Goal: Answer question/provide support: Share knowledge or assist other users

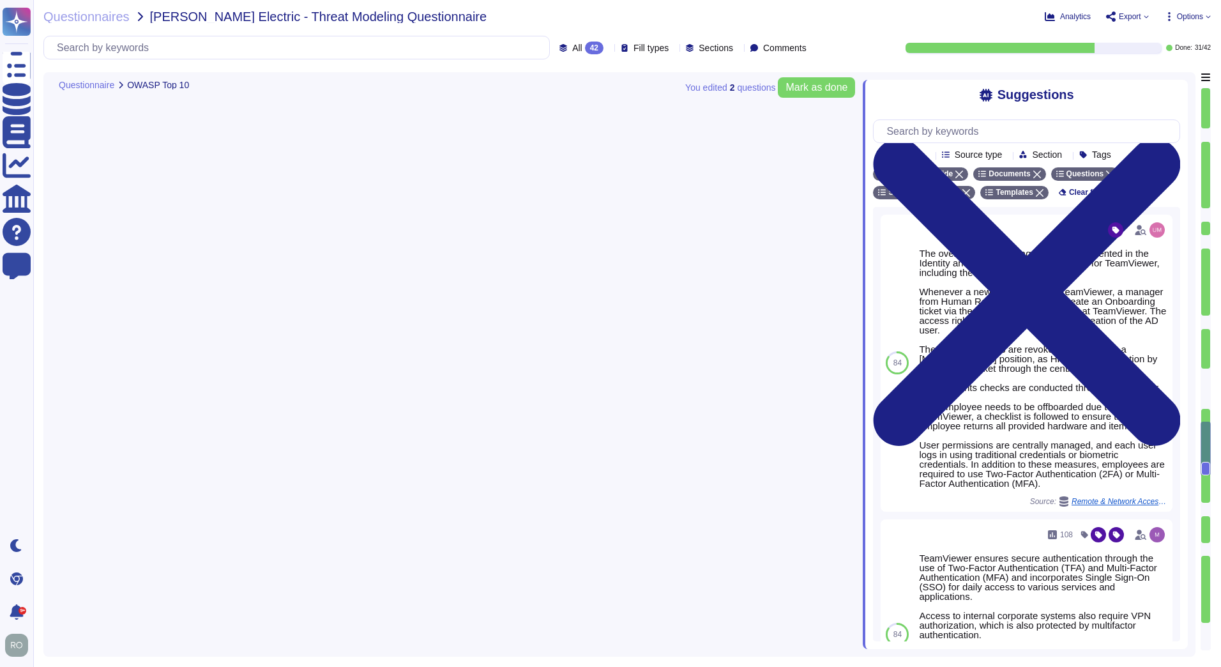
type textarea "TeamViewer bases its software development activities on the industry best pract…"
type textarea "TeamViewer ensures secure authentication through the use of Two-Factor Authenti…"
type textarea "TeamViewer implements and maintains various different internal guidelines and p…"
type textarea "TeamViewer has implemented a patch management process to ensure contracted cust…"
type textarea "The overall access management is documented in the Identity and Access Manageme…"
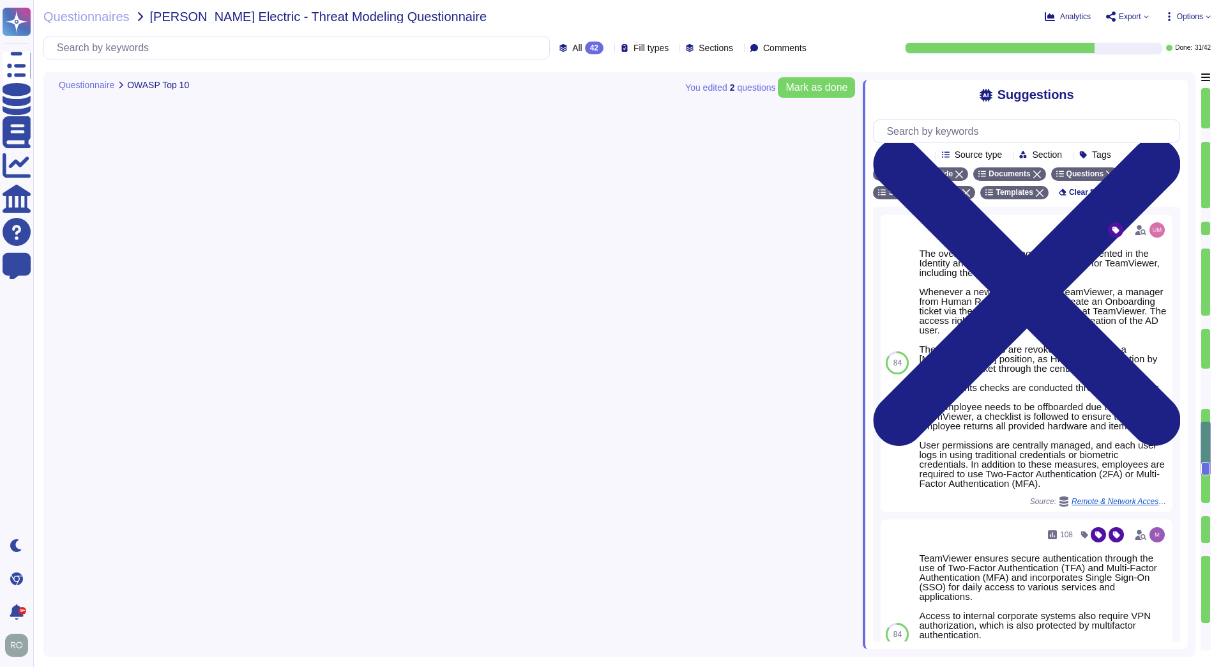
type textarea "Implement policies and procedures to protect ePHI from improper alteration or d…"
type textarea "Logs are centrally managed and monitored by a 24/7 Security Operations Team. Lo…"
type textarea "TeamViewer bases its software development activities on the industry best pract…"
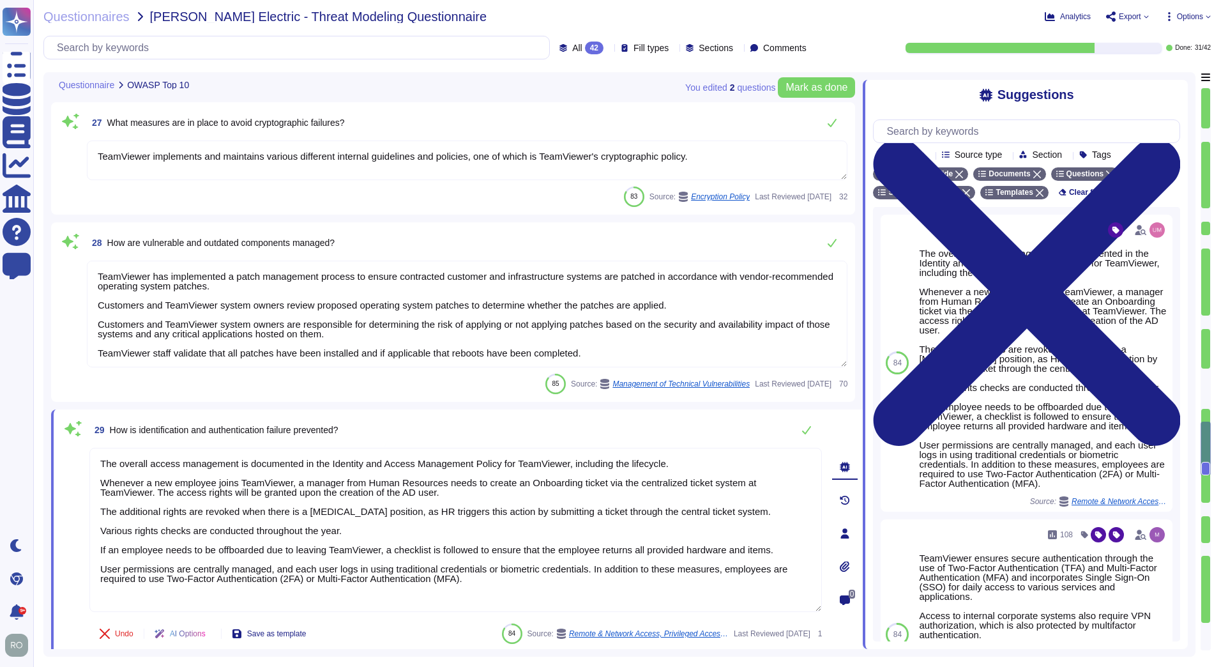
drag, startPoint x: 110, startPoint y: 276, endPoint x: 559, endPoint y: 279, distance: 448.3
click at [559, 279] on textarea "TeamViewer has implemented a patch management process to ensure contracted cust…" at bounding box center [467, 314] width 760 height 107
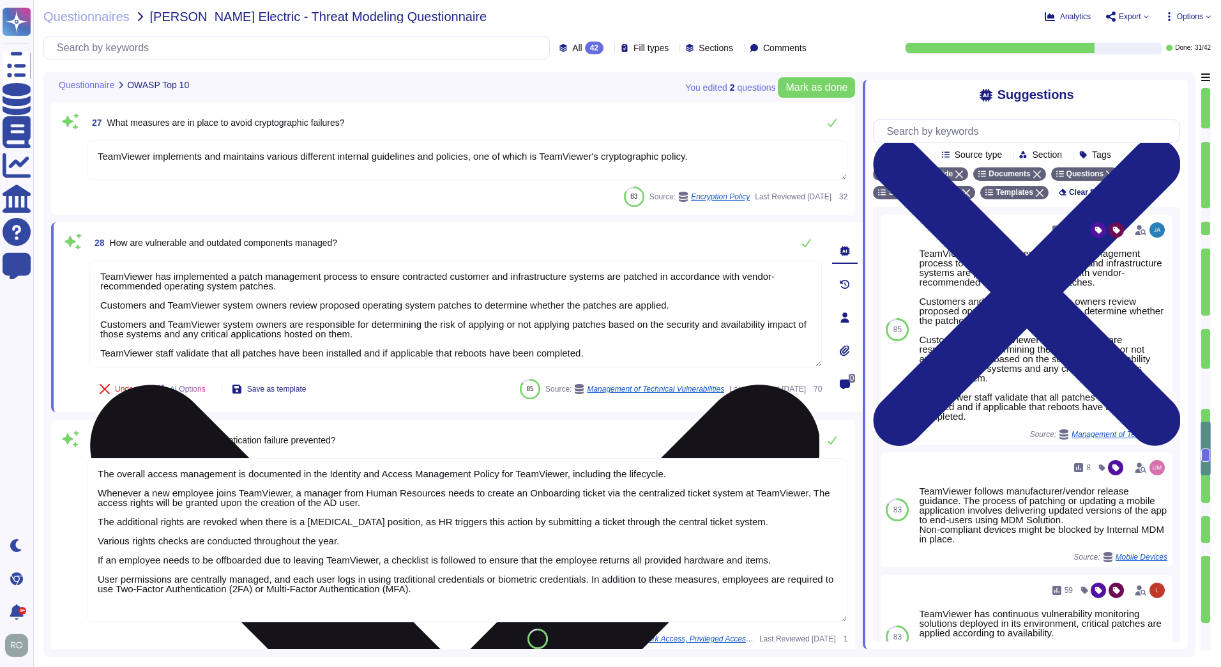
click at [469, 326] on textarea "TeamViewer has implemented a patch management process to ensure contracted cust…" at bounding box center [455, 314] width 732 height 107
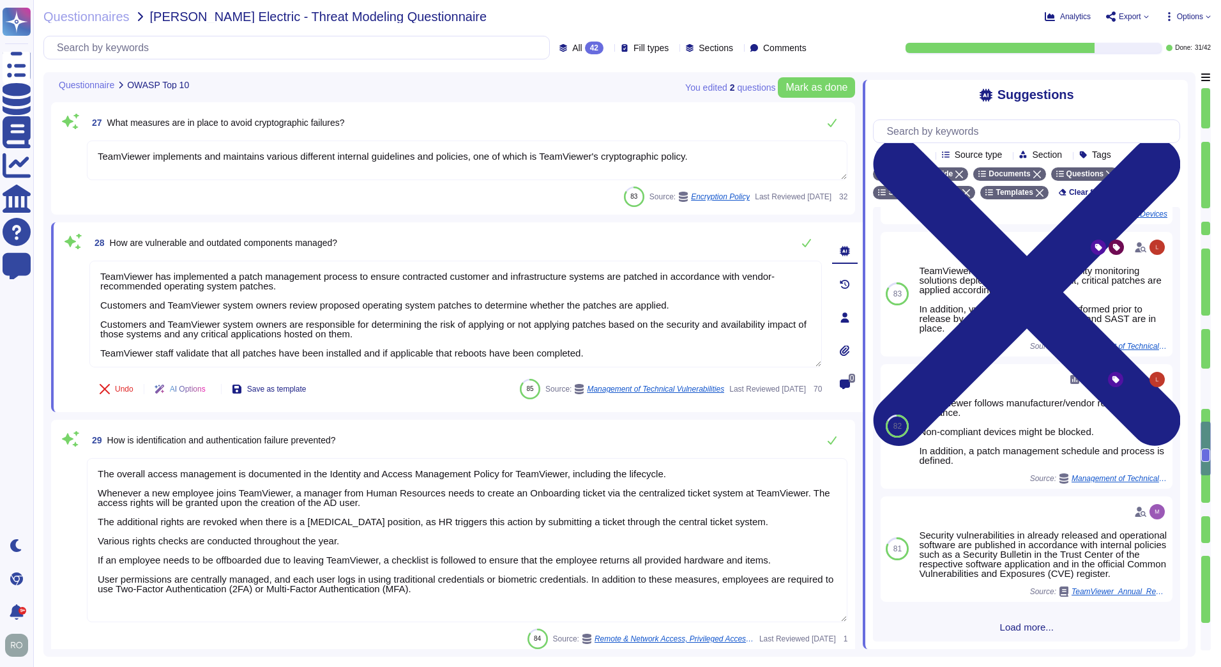
scroll to position [333, 0]
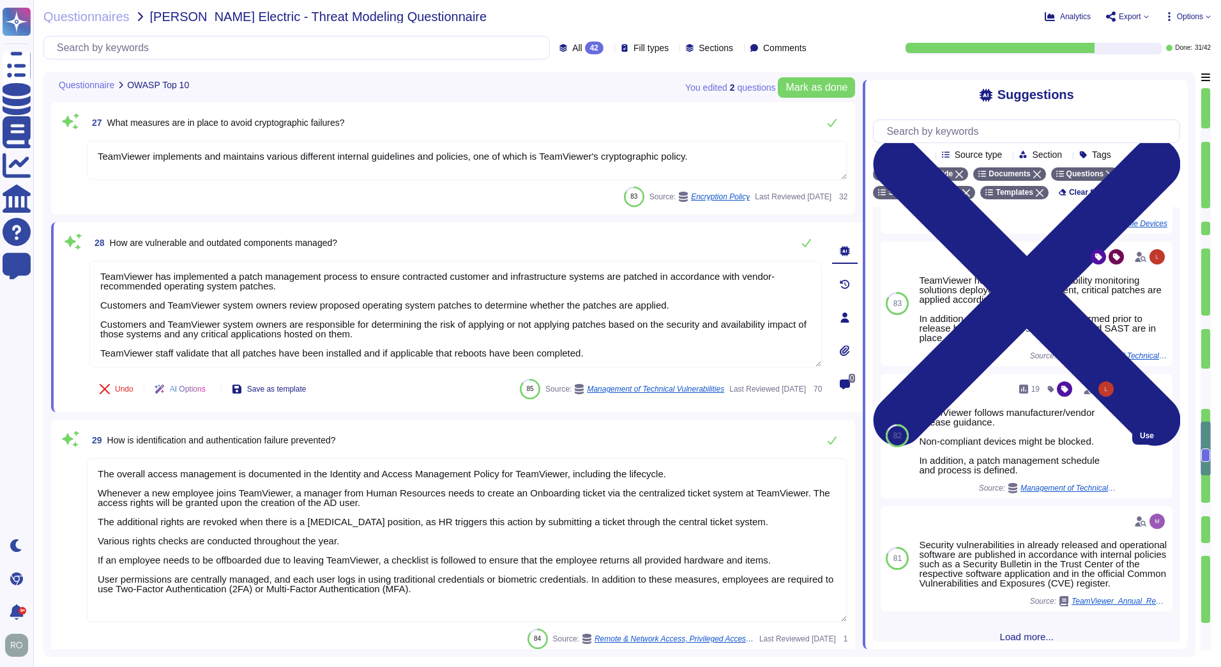
click at [1064, 492] on span "Management of Technical Vulnerabilities" at bounding box center [1068, 488] width 96 height 8
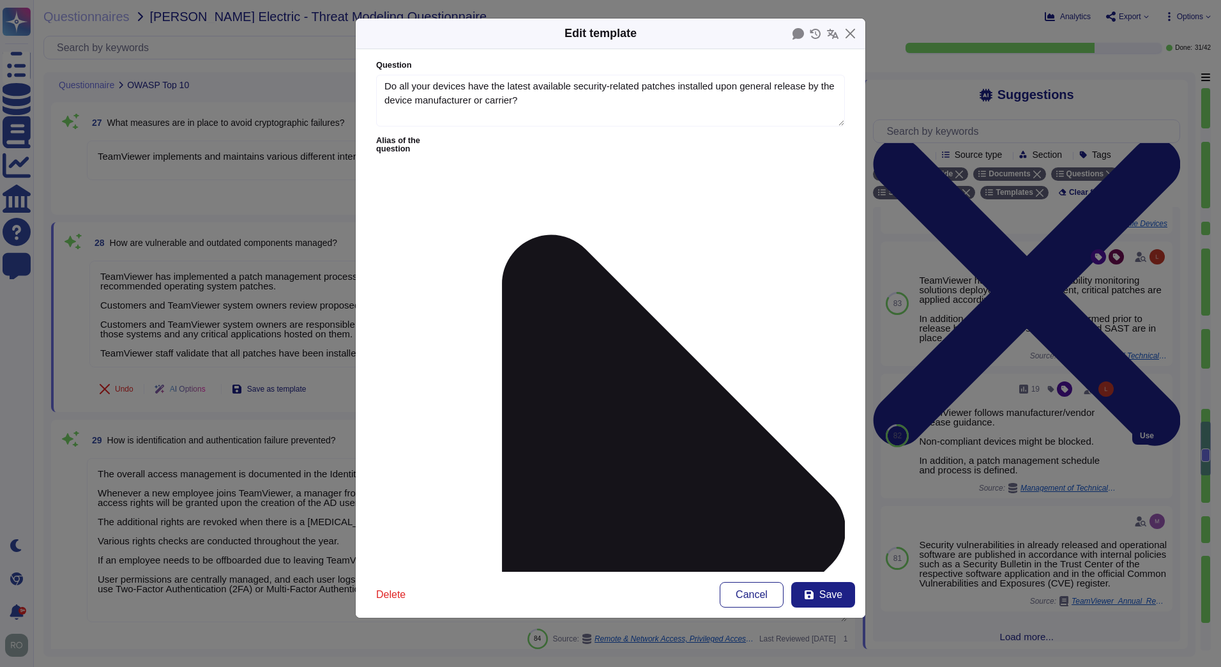
type textarea "Do all your devices have the latest available security-related patches installe…"
type textarea "TeamViewer follows manufacturer/vendor release guidance. Non-compliant devices …"
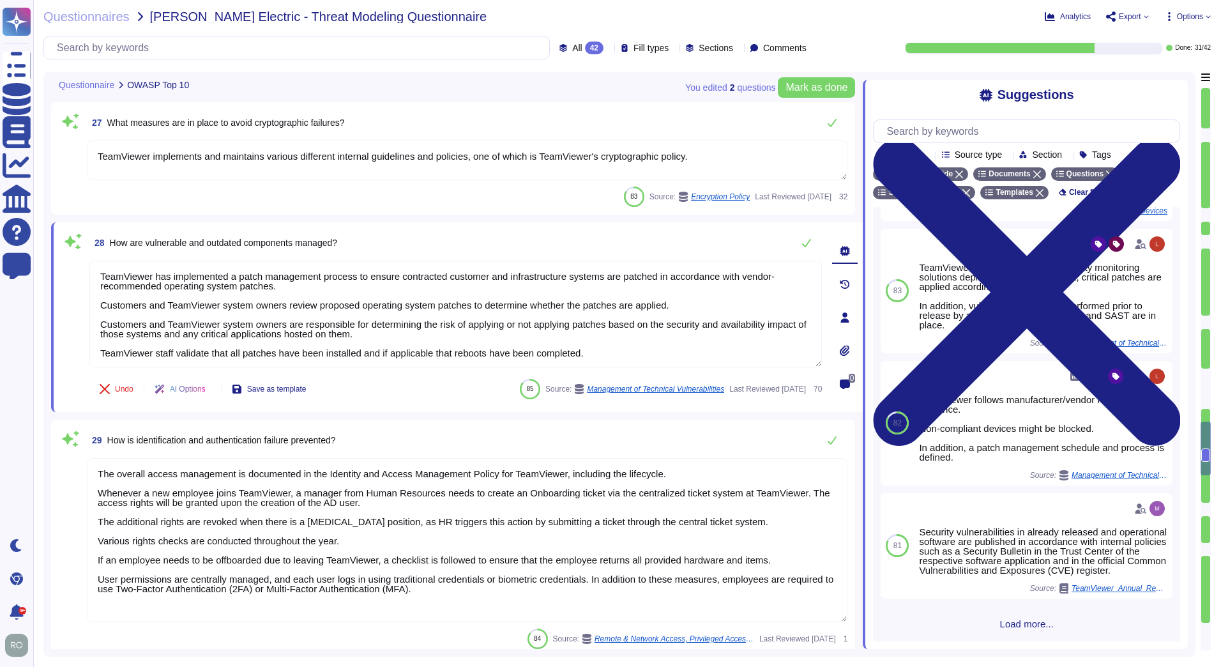
scroll to position [0, 0]
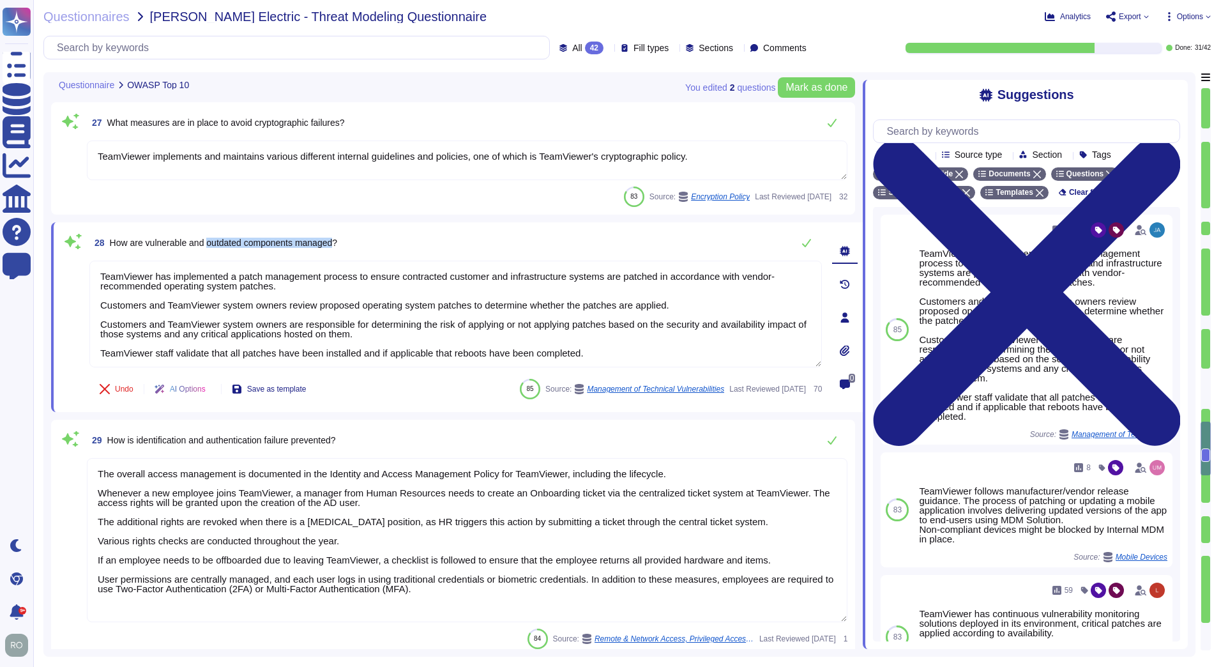
drag, startPoint x: 209, startPoint y: 245, endPoint x: 339, endPoint y: 244, distance: 129.6
click at [337, 244] on span "How are vulnerable and outdated components managed?" at bounding box center [223, 243] width 227 height 10
copy span "outdated components managed"
click at [121, 388] on span "Undo" at bounding box center [124, 389] width 19 height 8
click at [109, 389] on icon at bounding box center [105, 386] width 10 height 10
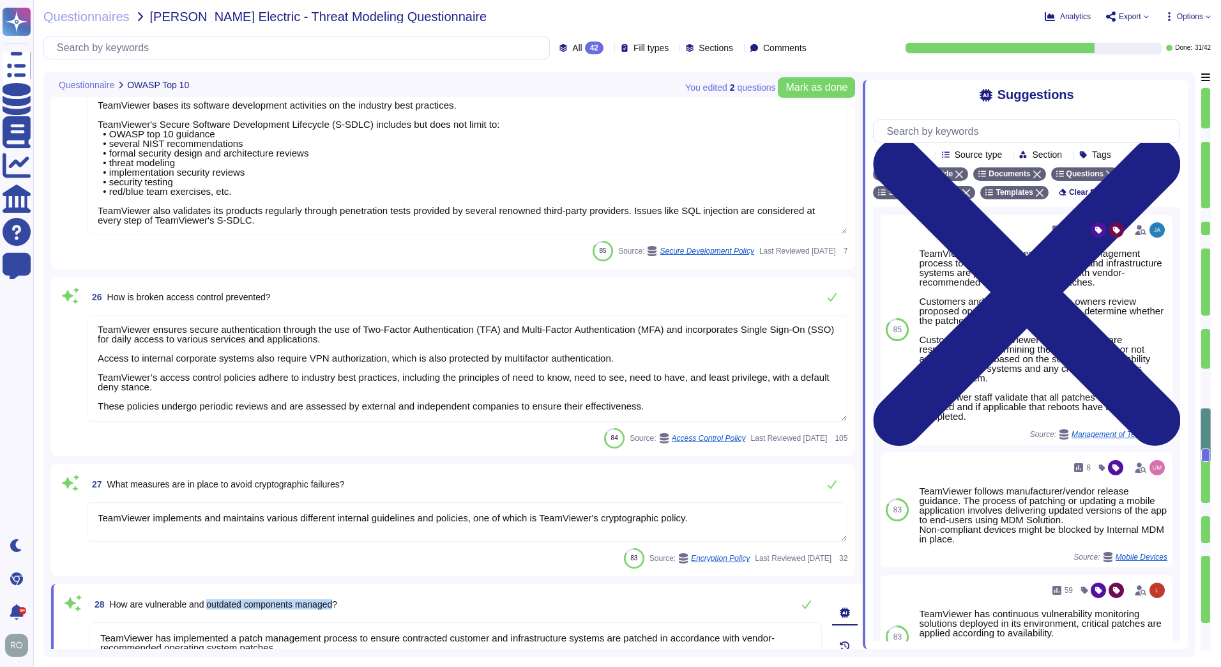
scroll to position [3655, 0]
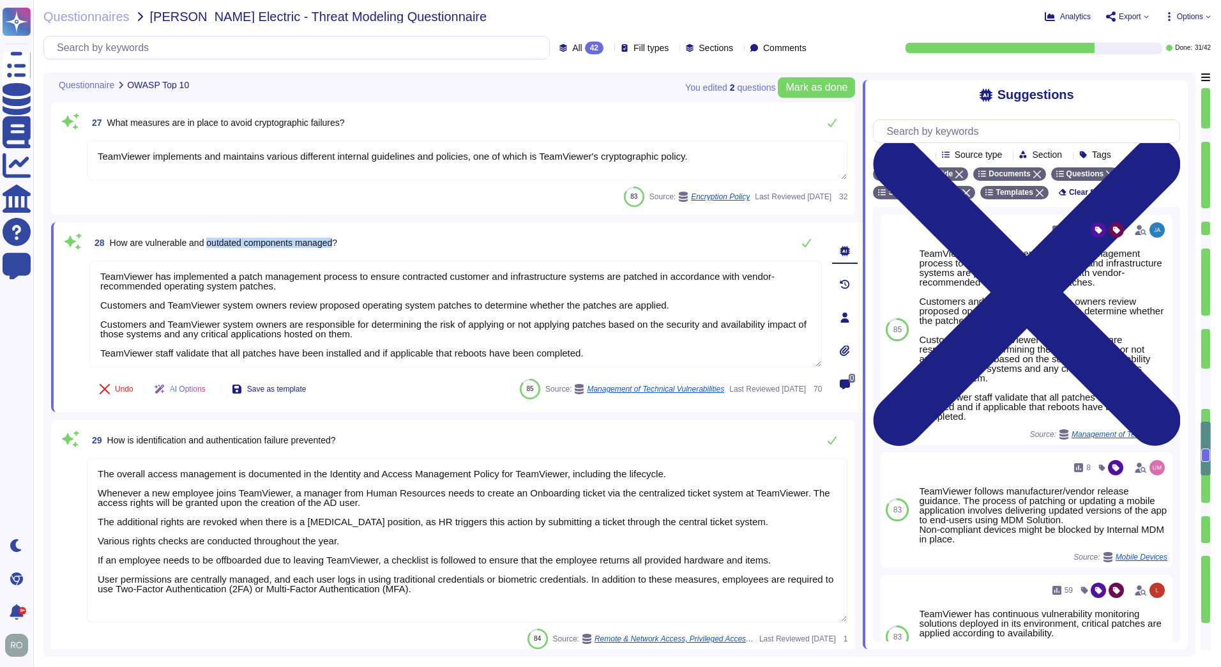
type textarea "Implement policies and procedures to protect ePHI from improper alteration or d…"
type textarea "Logs are centrally managed and monitored by a 24/7 Security Operations Team. Lo…"
type textarea "TeamViewer bases its software development activities on the industry best pract…"
click at [130, 395] on button "Undo" at bounding box center [116, 389] width 54 height 26
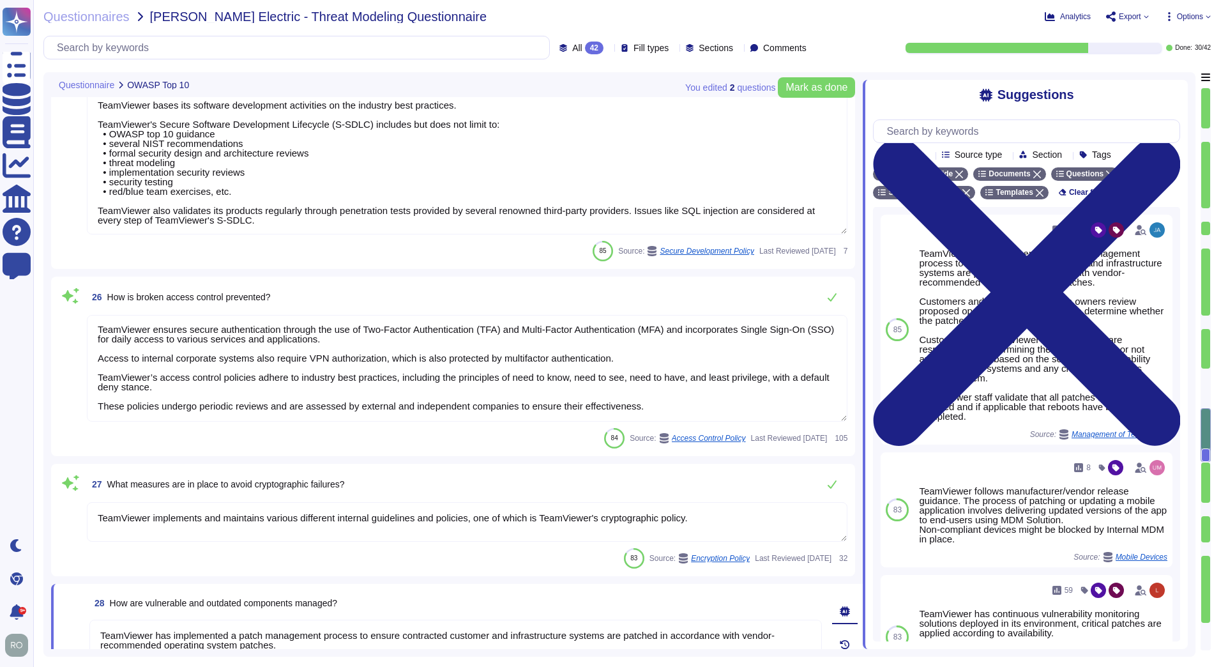
drag, startPoint x: 100, startPoint y: 520, endPoint x: 698, endPoint y: 517, distance: 598.3
click at [698, 517] on textarea "TeamViewer implements and maintains various different internal guidelines and p…" at bounding box center [467, 522] width 760 height 40
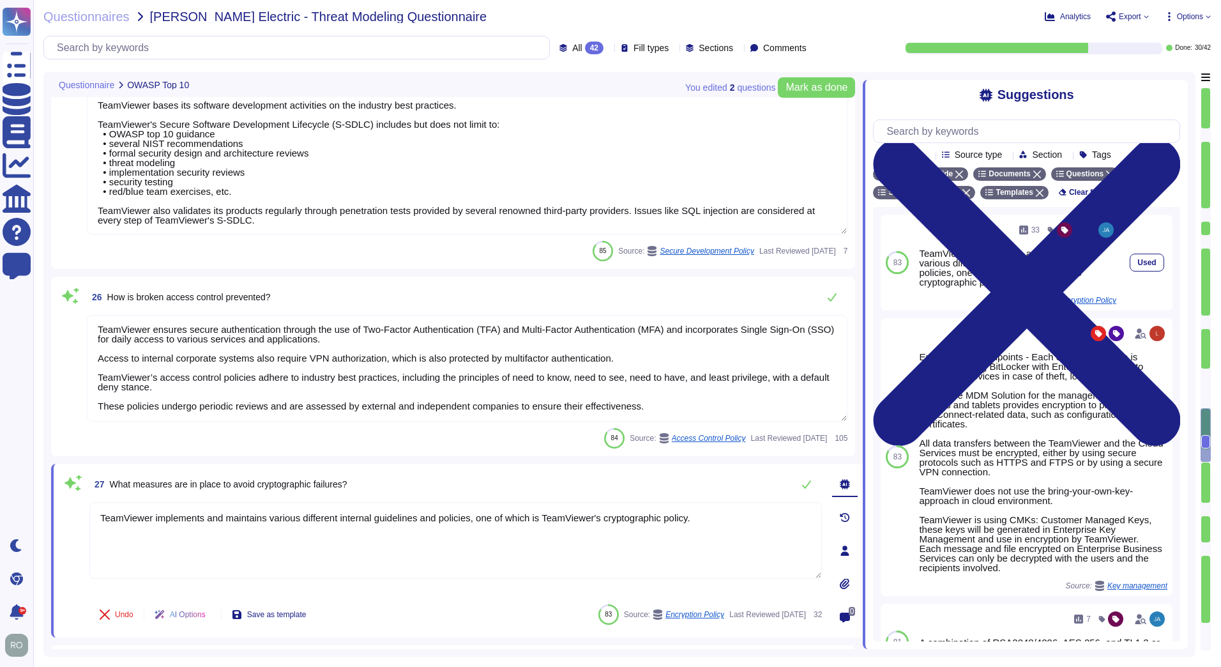
click at [1091, 299] on span "Encryption Policy" at bounding box center [1086, 300] width 59 height 8
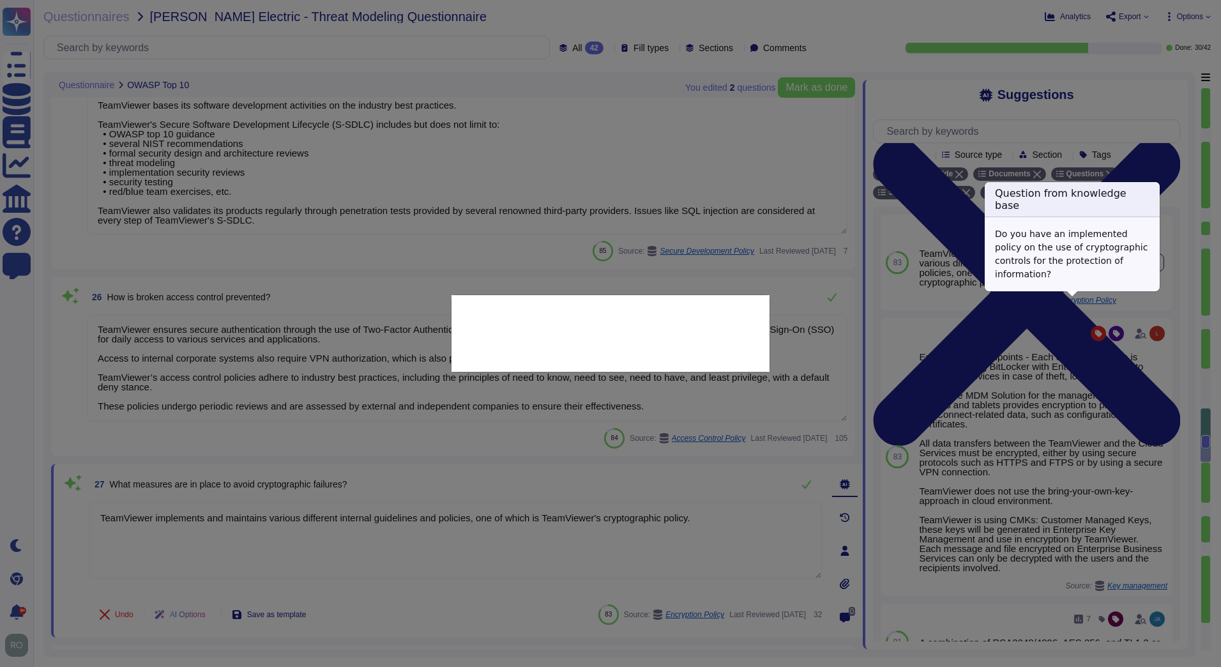
type textarea "Do you have an implemented policy on the use of cryptographic controls for the …"
type textarea "TeamViewer implements and maintains various different internal guidelines and p…"
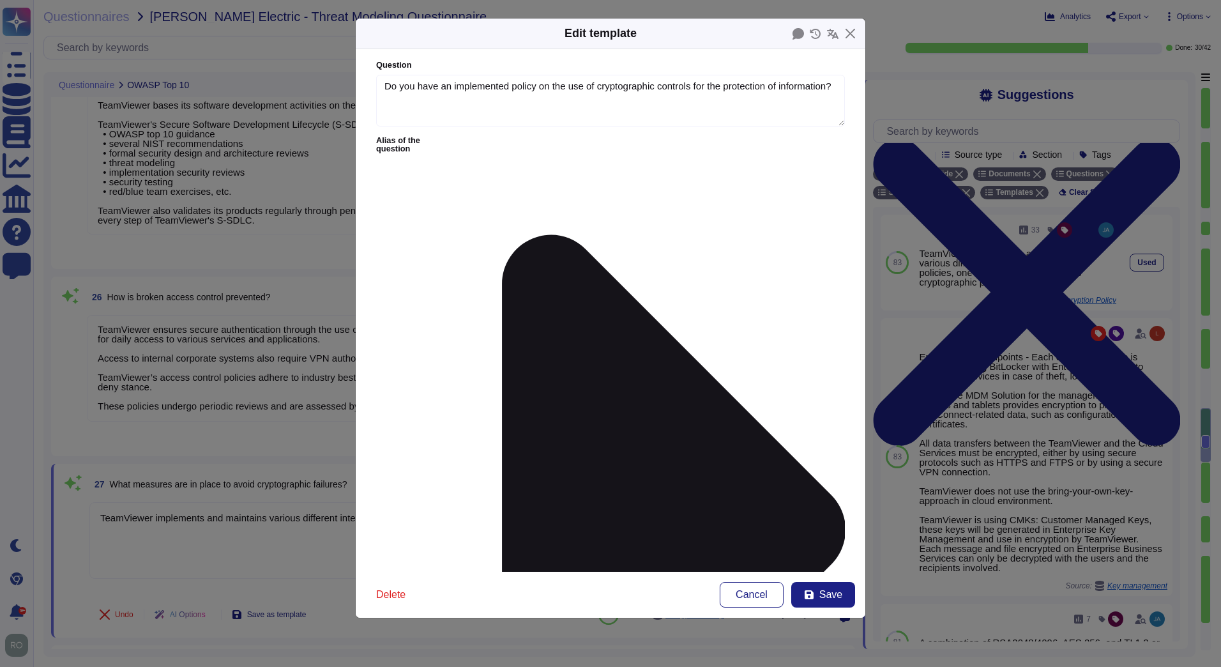
type textarea "Do you have an implemented policy on the use of cryptographic controls for the …"
type textarea "TeamViewer implements and maintains various different internal guidelines and p…"
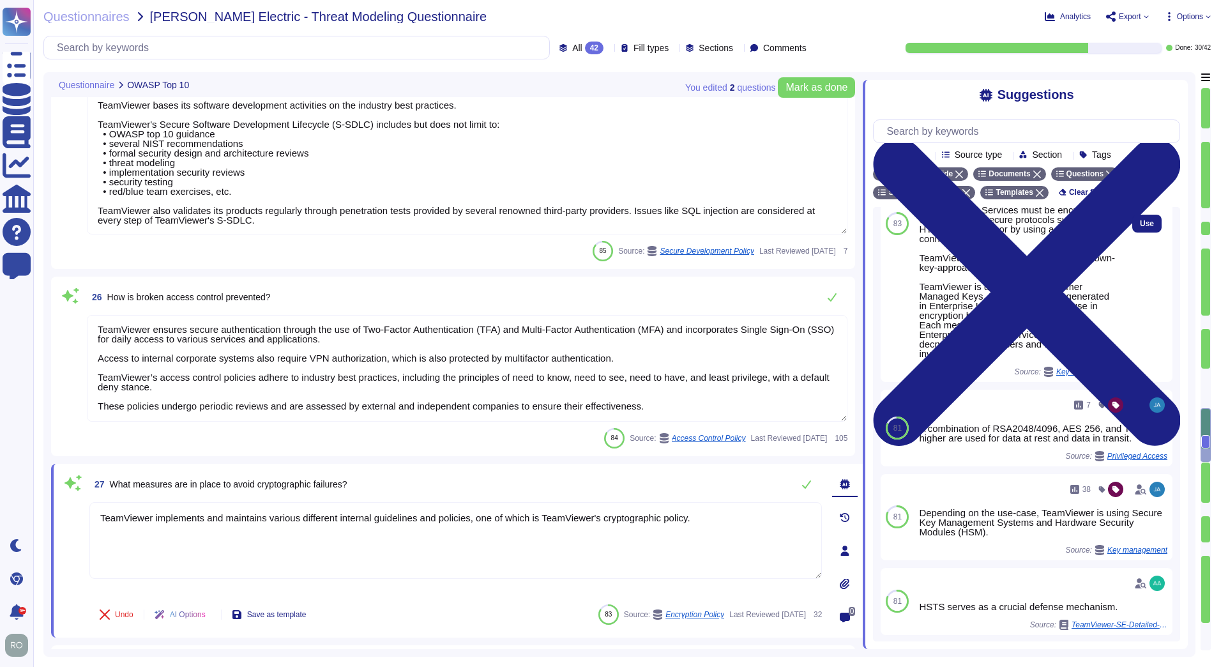
scroll to position [291, 0]
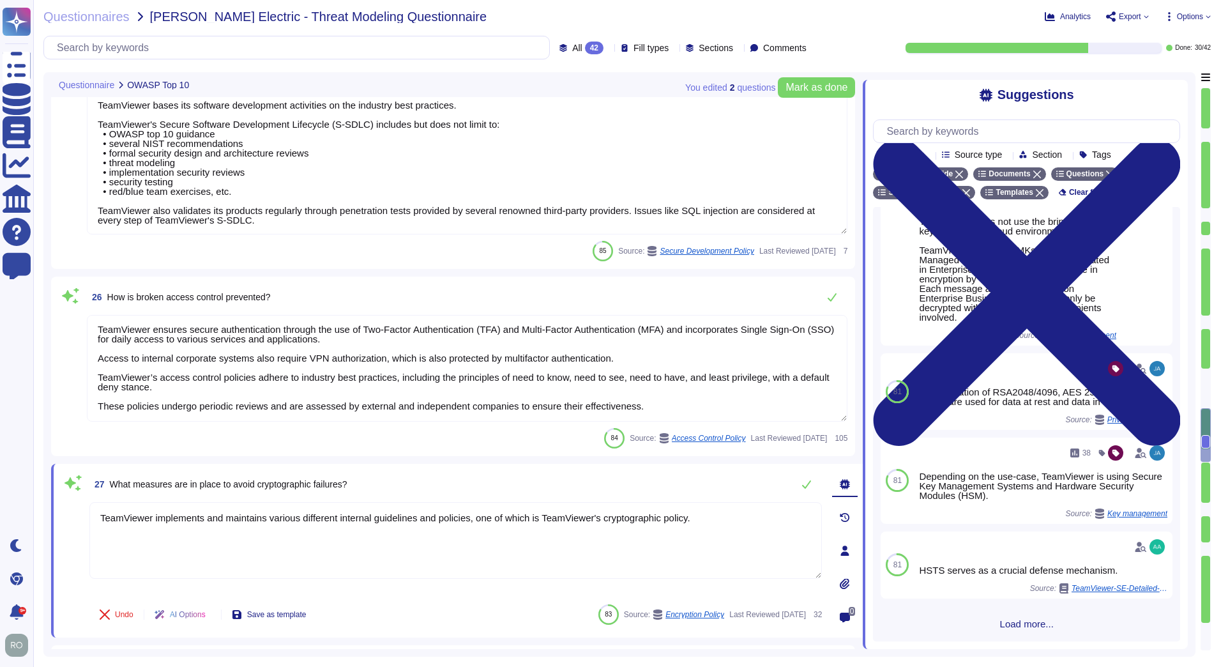
click at [1071, 331] on span "Key management" at bounding box center [1086, 335] width 60 height 8
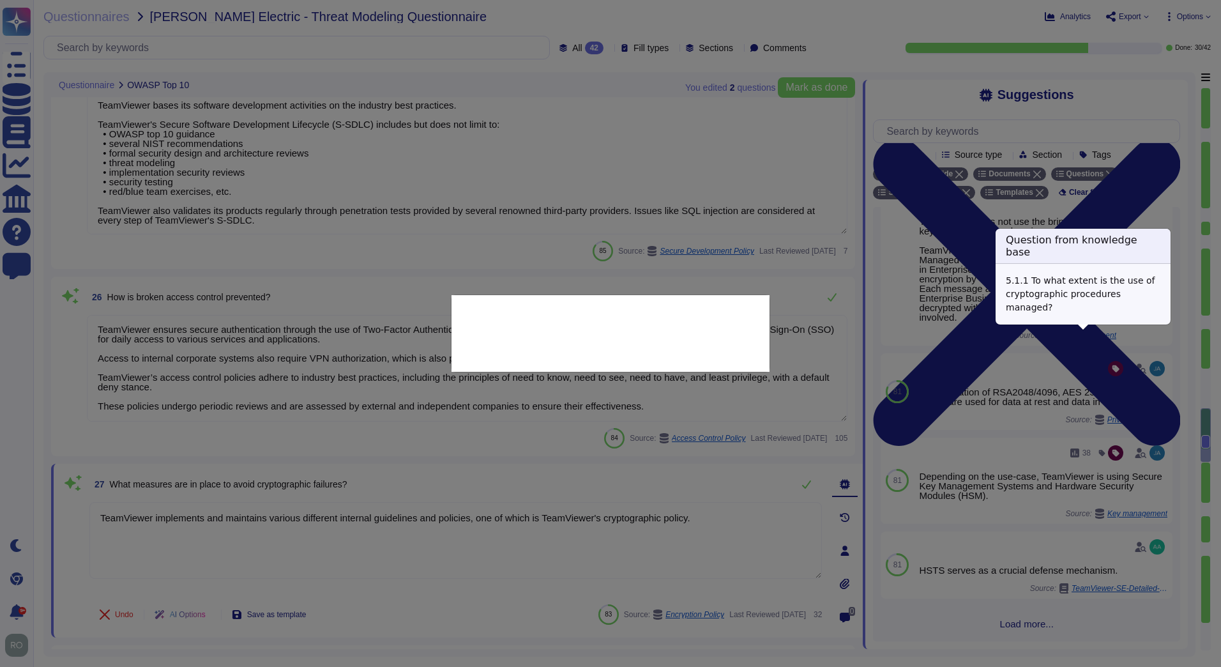
scroll to position [243, 0]
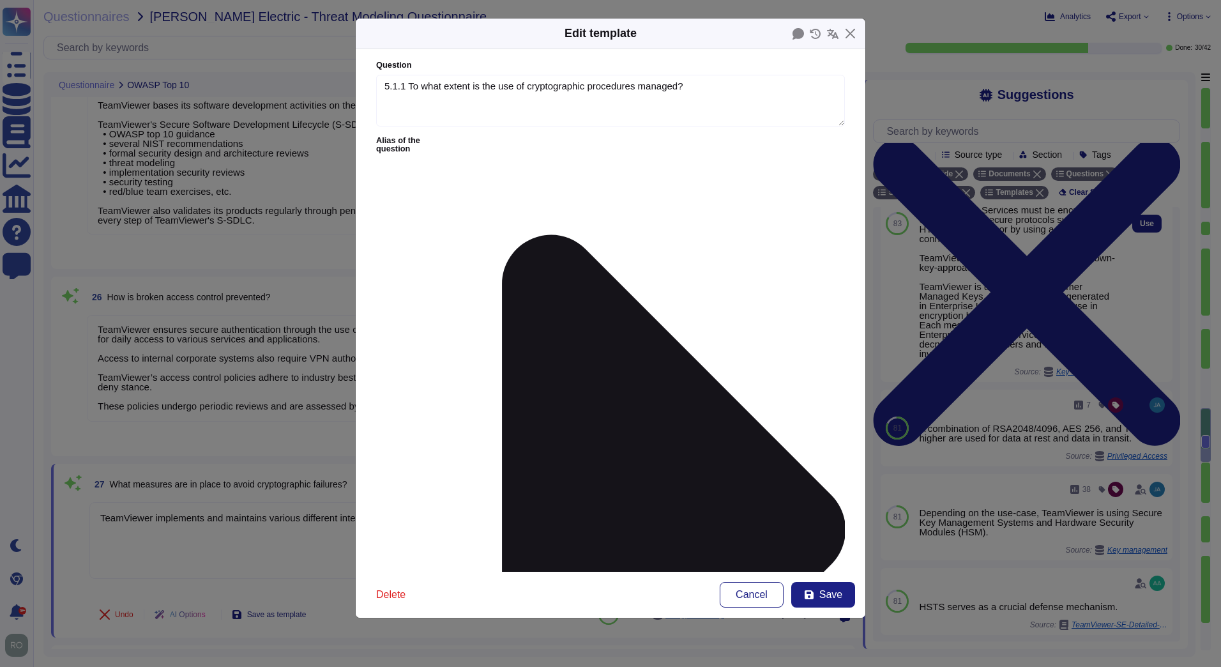
type textarea "5.1.1 To what extent is the use of cryptographic procedures managed?"
type textarea "Encryption on Endpoints - Each employee device is encrypted using BitLocker wit…"
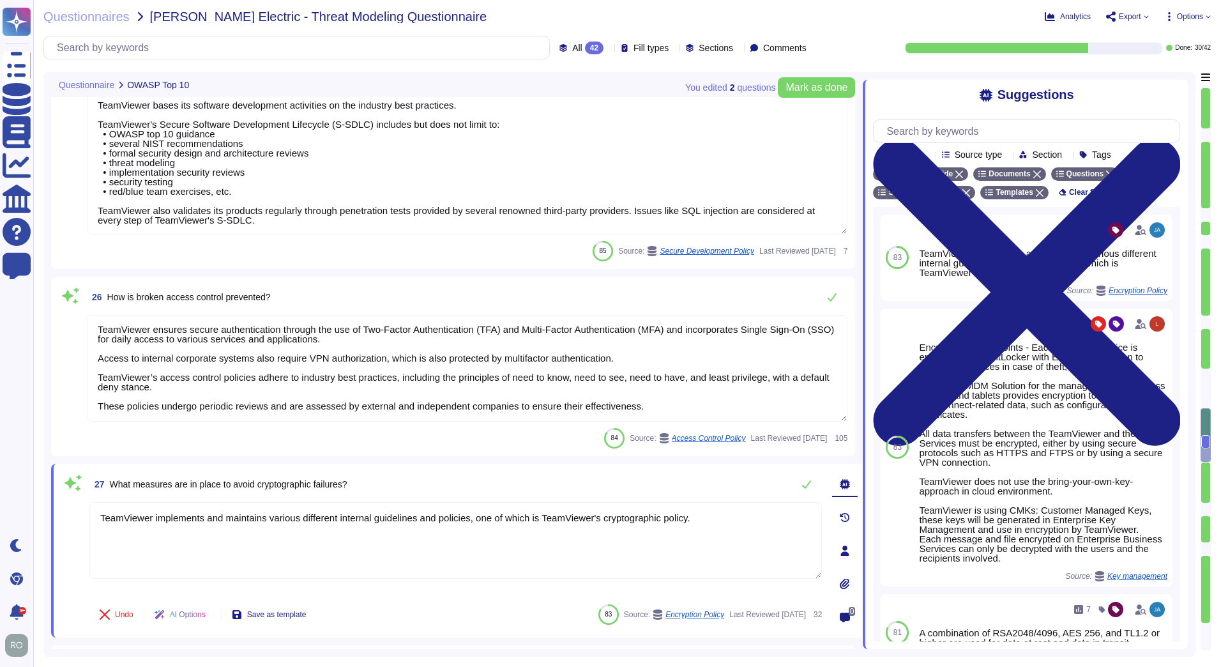
scroll to position [3655, 0]
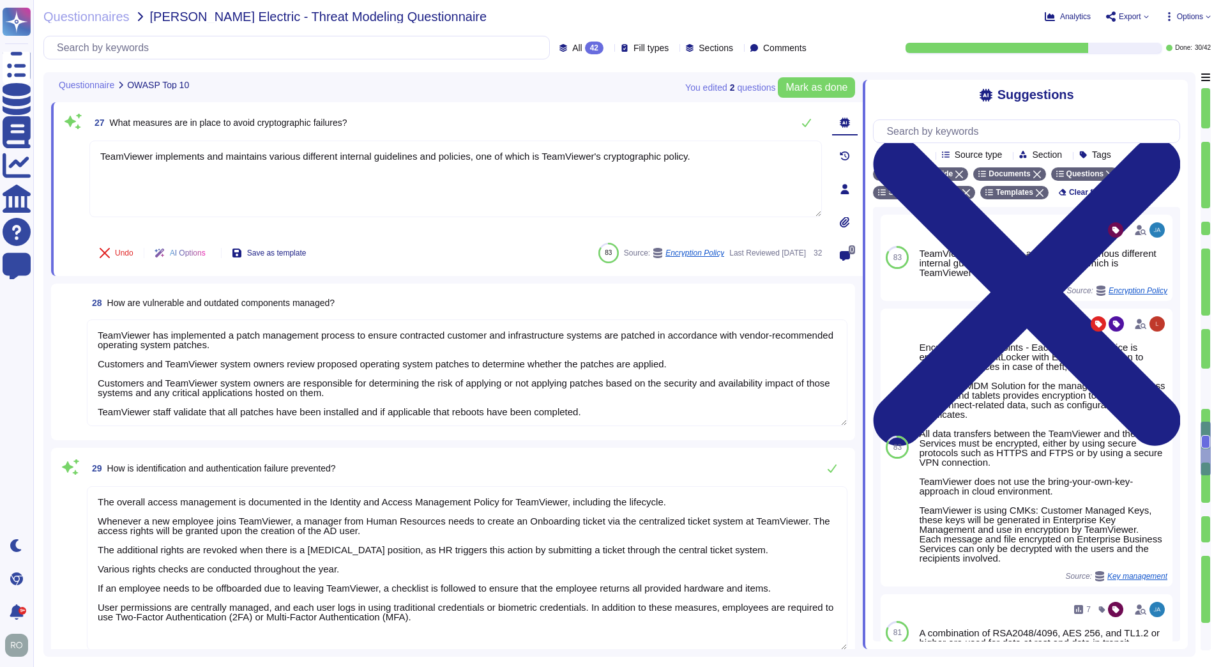
type textarea "Implement policies and procedures to protect ePHI from improper alteration or d…"
type textarea "Logs are centrally managed and monitored by a 24/7 Security Operations Team. Lo…"
type textarea "TeamViewer bases its software development activities on the industry best pract…"
click at [122, 247] on button "Undo" at bounding box center [116, 253] width 54 height 26
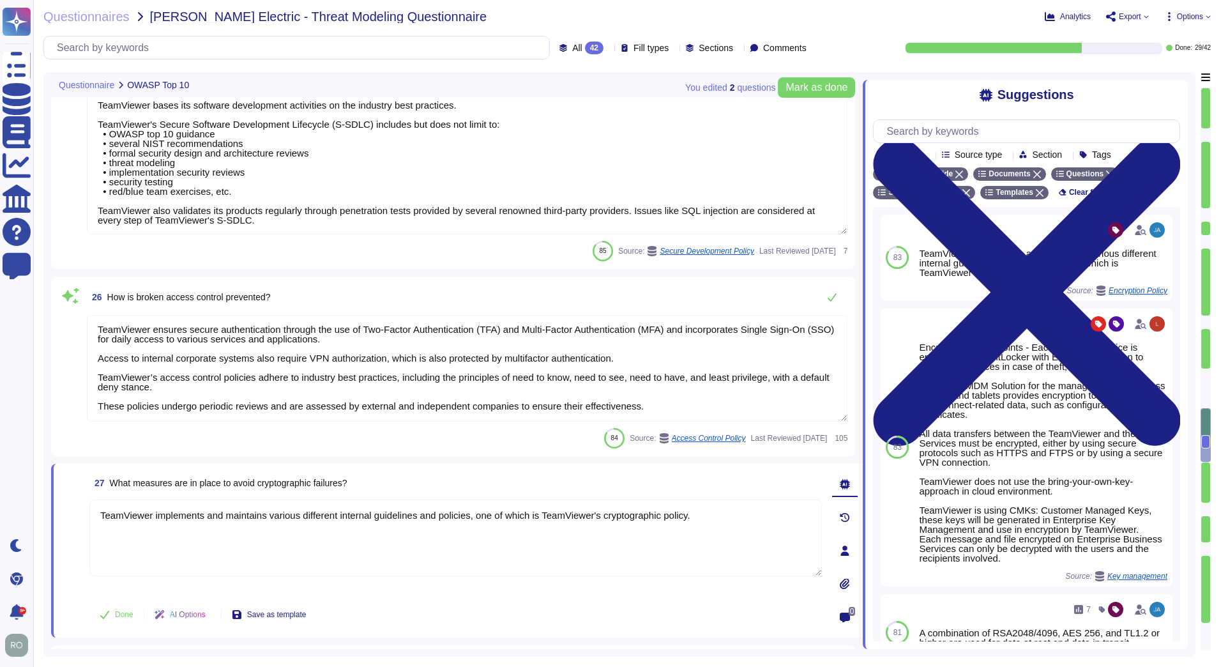
drag, startPoint x: 102, startPoint y: 330, endPoint x: 455, endPoint y: 333, distance: 353.8
click at [455, 333] on textarea "TeamViewer ensures secure authentication through the use of Two-Factor Authenti…" at bounding box center [467, 368] width 760 height 107
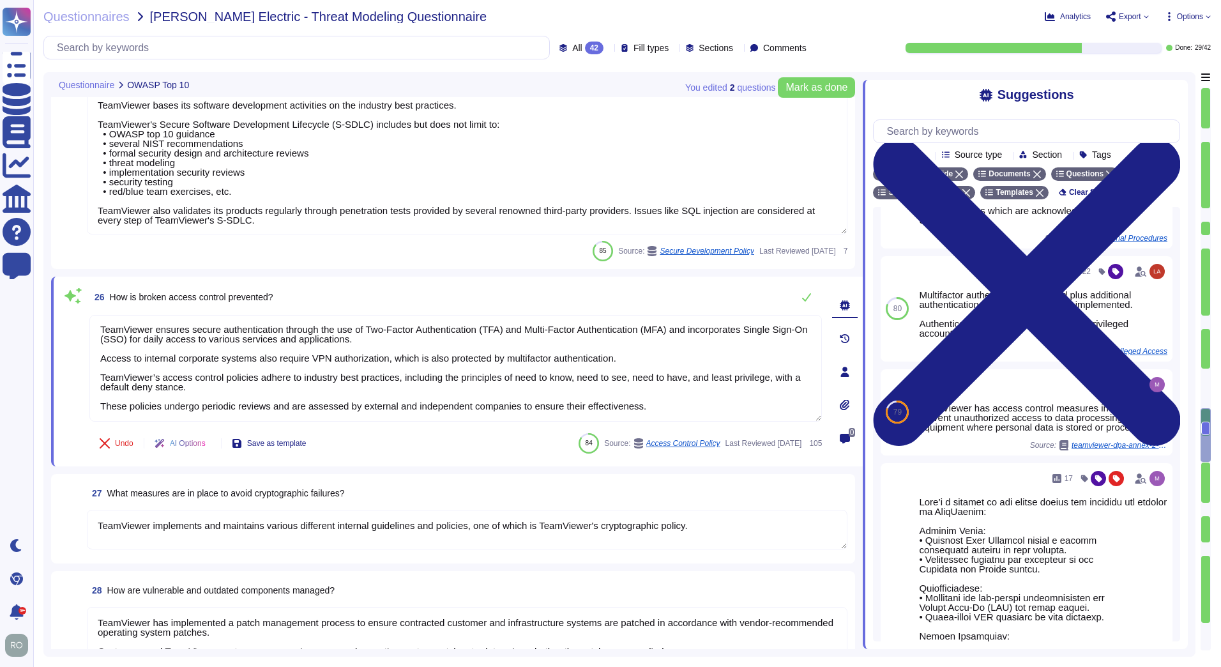
scroll to position [3655, 0]
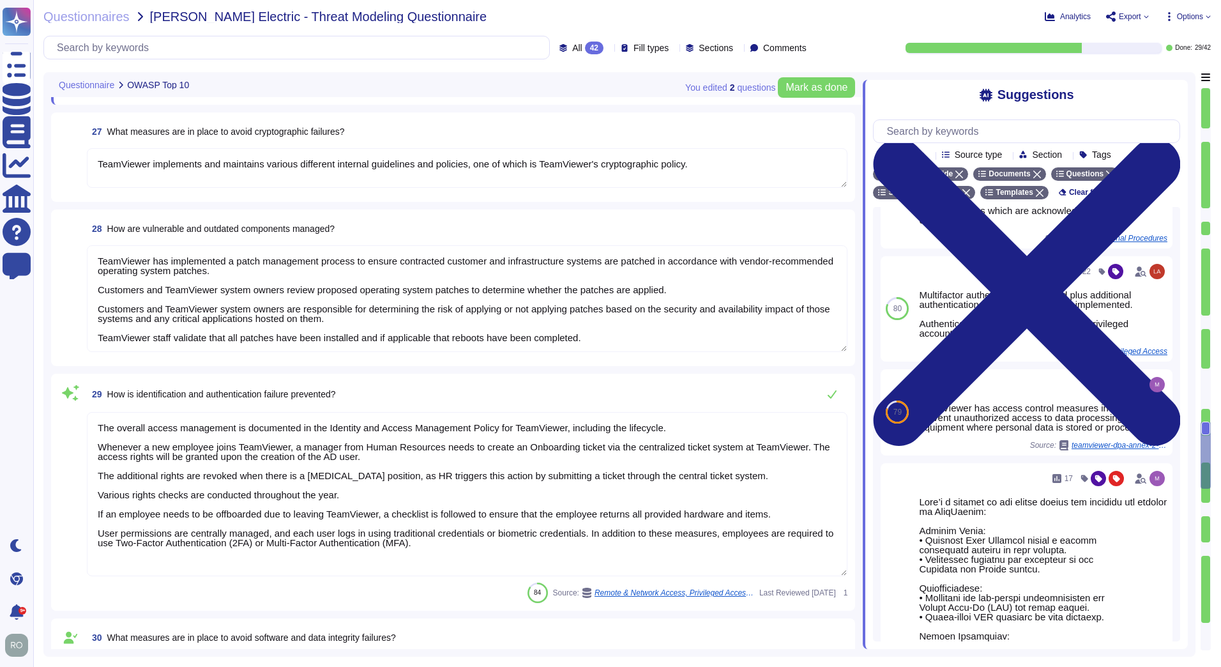
type textarea "Implement policies and procedures to protect ePHI from improper alteration or d…"
type textarea "Logs are centrally managed and monitored by a 24/7 Security Operations Team. Lo…"
type textarea "TeamViewer bases its software development activities on the industry best pract…"
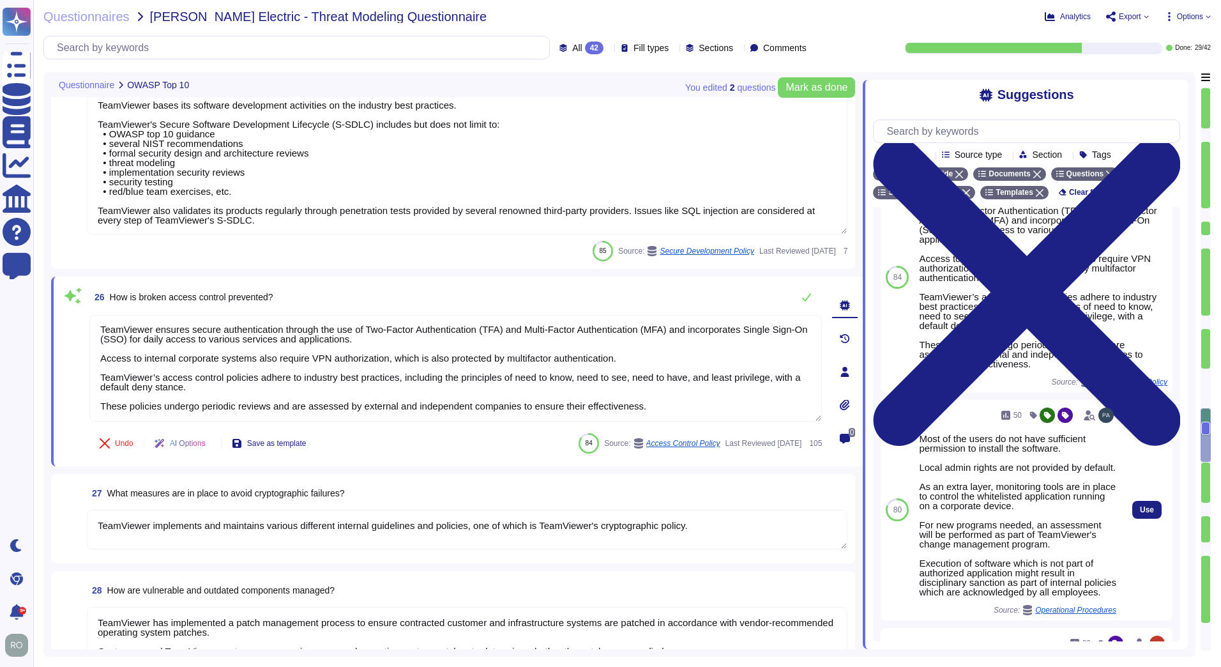
scroll to position [414, 0]
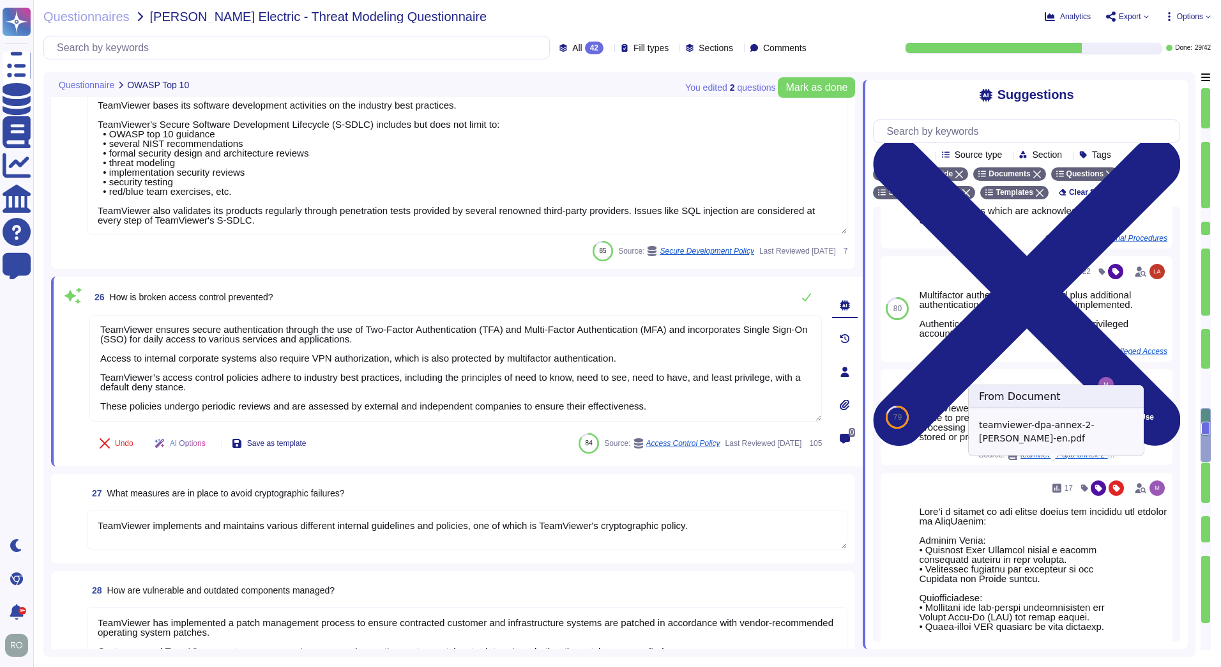
click at [1047, 458] on span "teamviewer-dpa-annex-2-[PERSON_NAME]-en.pdf" at bounding box center [1068, 455] width 96 height 8
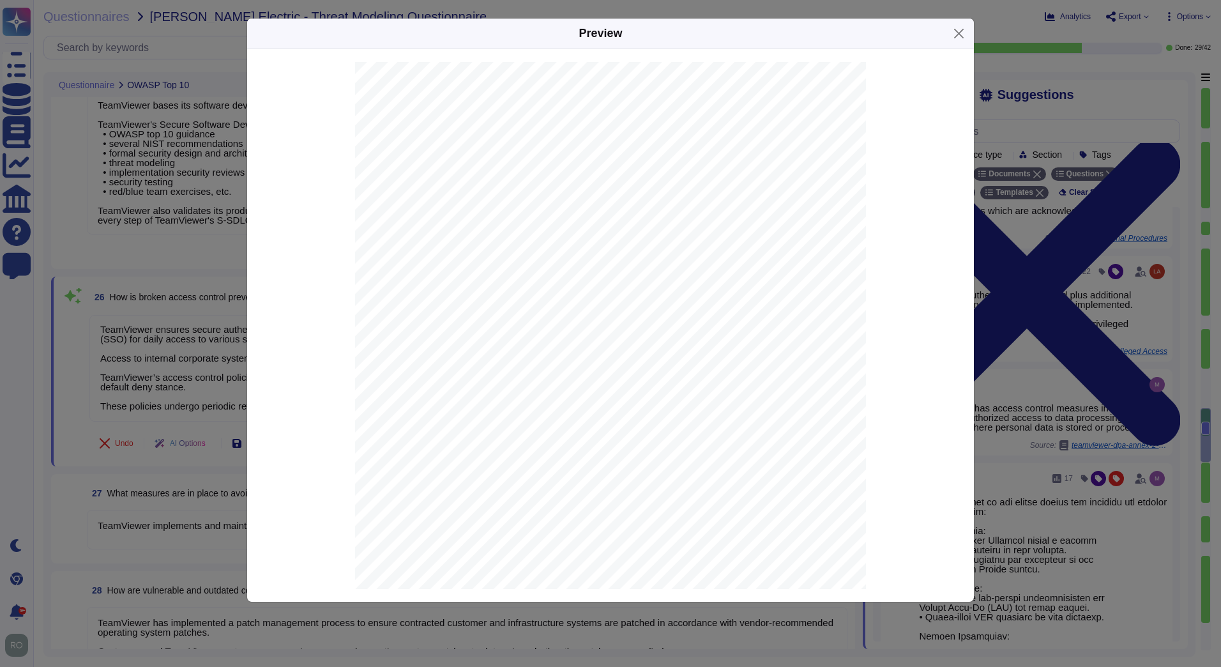
scroll to position [1444, 0]
click at [736, 358] on div "Page 3 TeamViewer has access control measures in place to prevent unauthorized …" at bounding box center [610, 423] width 511 height 722
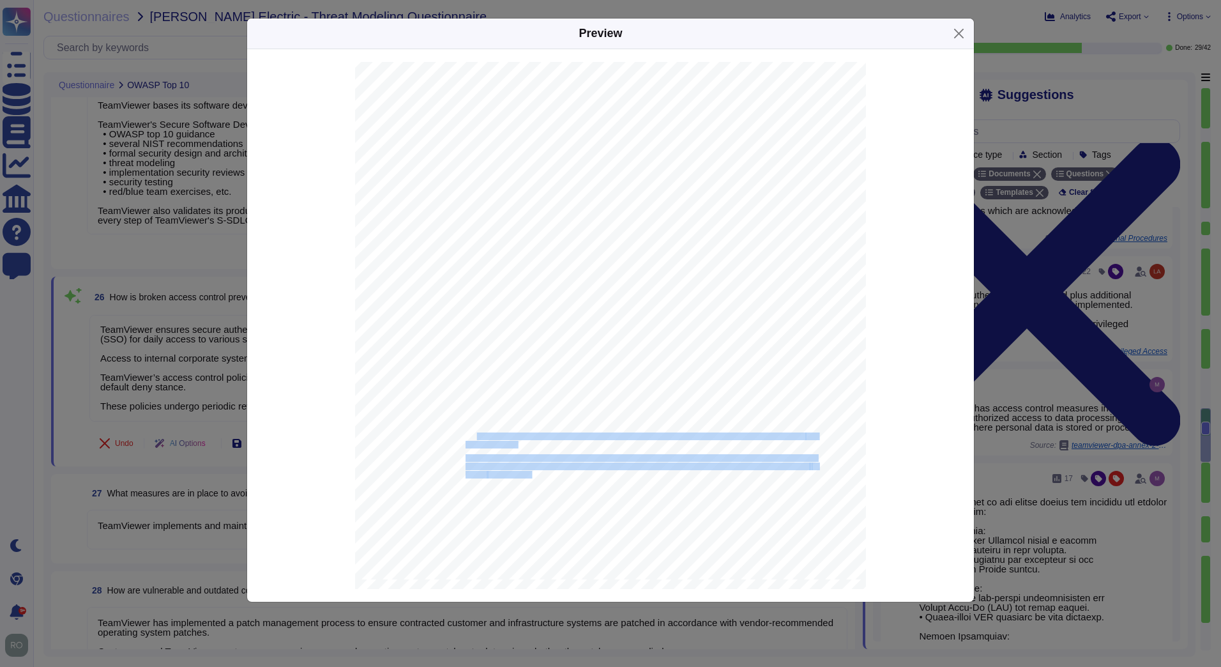
drag, startPoint x: 563, startPoint y: 444, endPoint x: 472, endPoint y: 434, distance: 91.9
click at [472, 434] on div "Page 3 TeamViewer has access control measures in place to prevent unauthorized …" at bounding box center [610, 218] width 511 height 722
click at [472, 434] on span "Regularly, access rights are reviewed by technical owners on the basis of team …" at bounding box center [634, 436] width 339 height 7
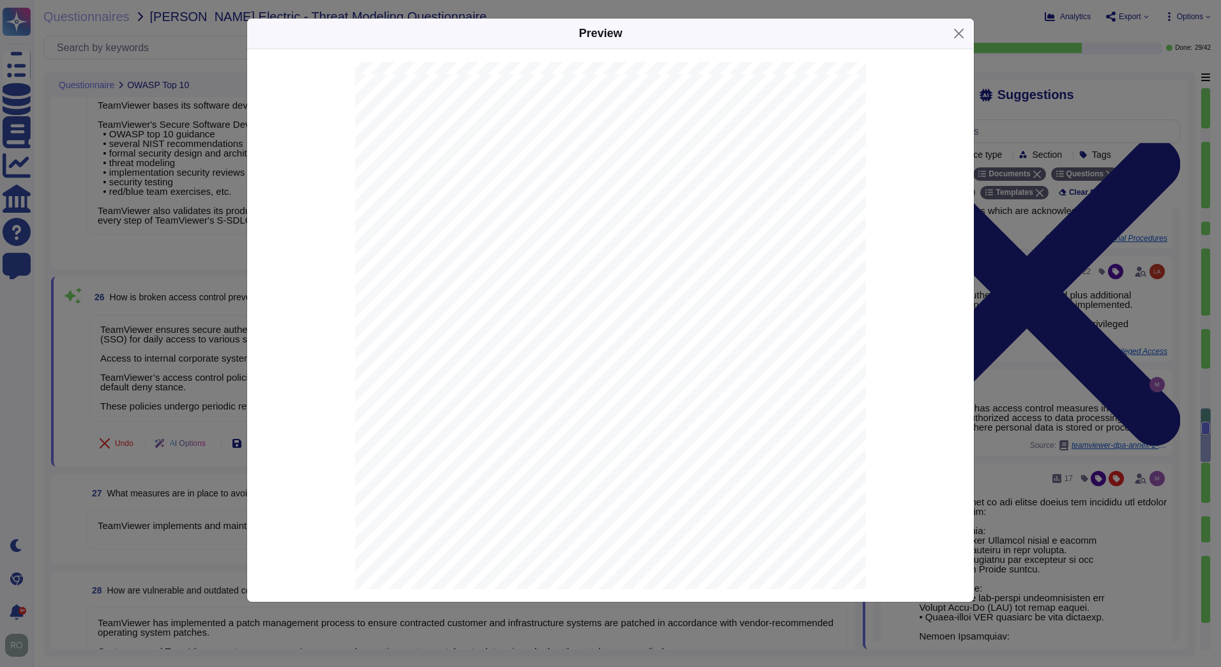
scroll to position [723, 0]
click at [451, 191] on link at bounding box center [616, 194] width 405 height 13
click at [451, 191] on link at bounding box center [616, 196] width 405 height 13
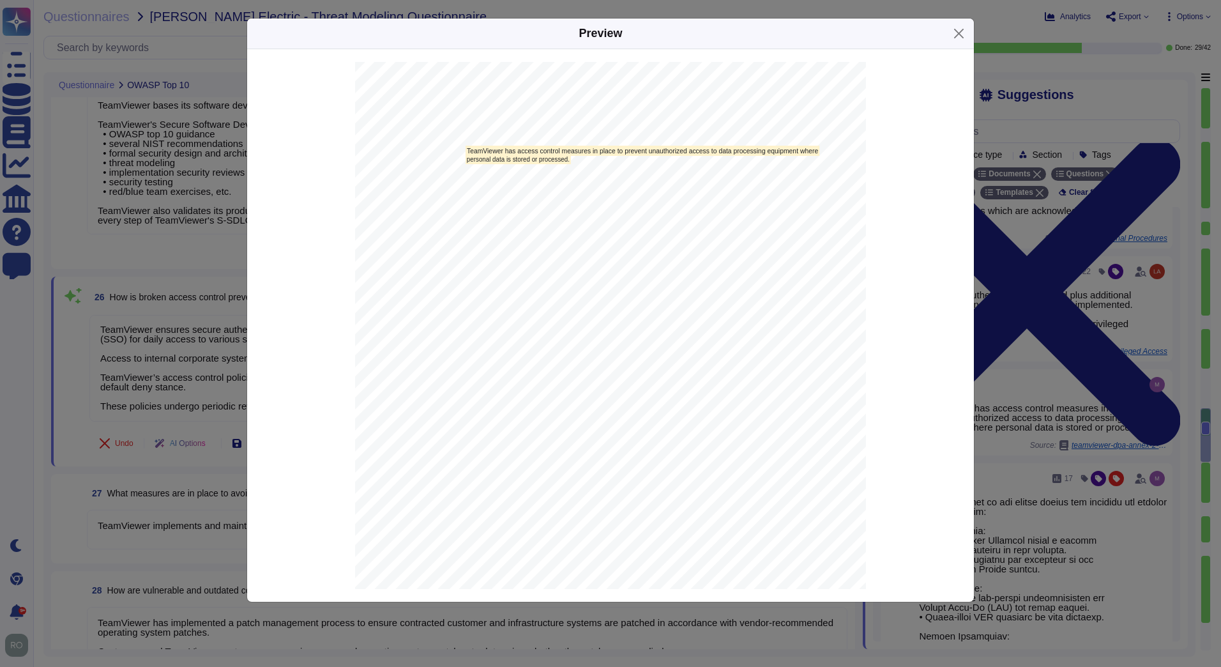
scroll to position [1084, 0]
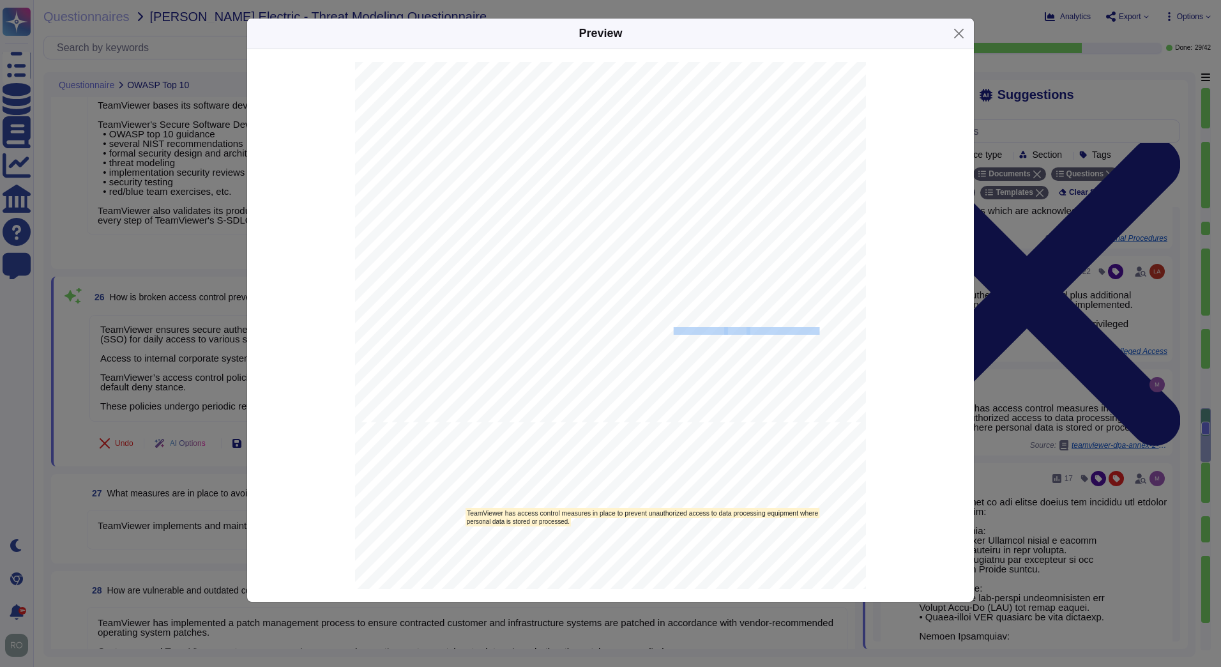
drag, startPoint x: 465, startPoint y: 335, endPoint x: 671, endPoint y: 335, distance: 206.2
click at [672, 335] on span "based infrastructure hosted in data" at bounding box center [675, 331] width 97 height 7
drag, startPoint x: 593, startPoint y: 330, endPoint x: 718, endPoint y: 338, distance: 125.4
click at [718, 338] on div "Page 2 Content 1 Access Control ________________________________ ______________…" at bounding box center [610, 61] width 511 height 722
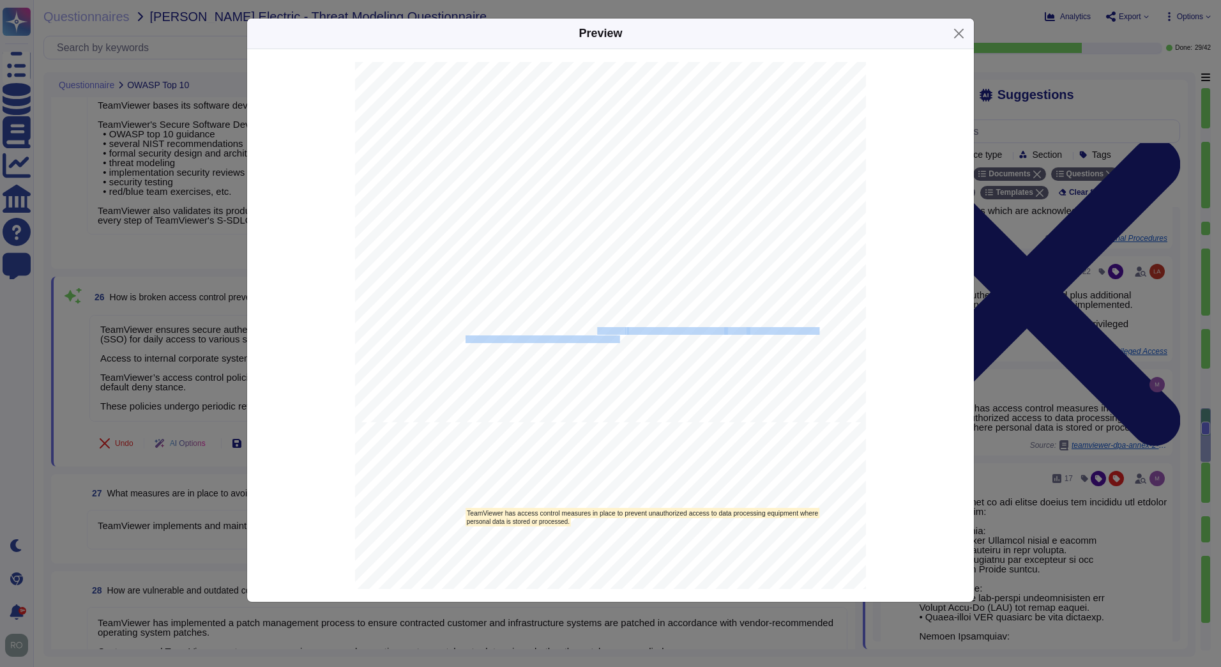
click at [718, 338] on div "Page 2 Content 1 Access Control ________________________________ ______________…" at bounding box center [610, 61] width 511 height 722
drag, startPoint x: 627, startPoint y: 340, endPoint x: 462, endPoint y: 336, distance: 165.4
click at [462, 336] on div "Page 2 Content 1 Access Control ________________________________ ______________…" at bounding box center [610, 61] width 511 height 722
copy div "All third parties are certified under ISO 27001 standard."
click at [962, 38] on button "Close" at bounding box center [959, 34] width 20 height 20
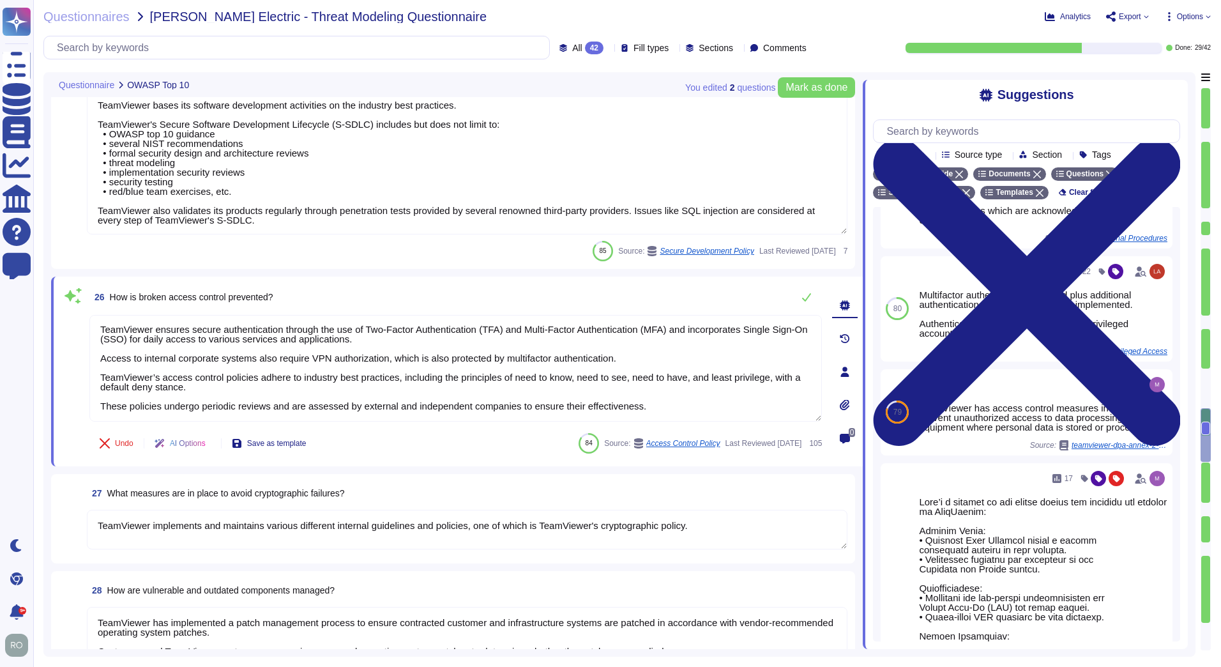
scroll to position [1444, 0]
drag, startPoint x: 117, startPoint y: 303, endPoint x: 274, endPoint y: 301, distance: 156.5
click at [273, 301] on span "26 How is broken access control prevented?" at bounding box center [181, 296] width 184 height 23
click at [273, 301] on span "How is broken access control prevented?" at bounding box center [191, 297] width 163 height 10
drag, startPoint x: 274, startPoint y: 301, endPoint x: 102, endPoint y: 280, distance: 173.0
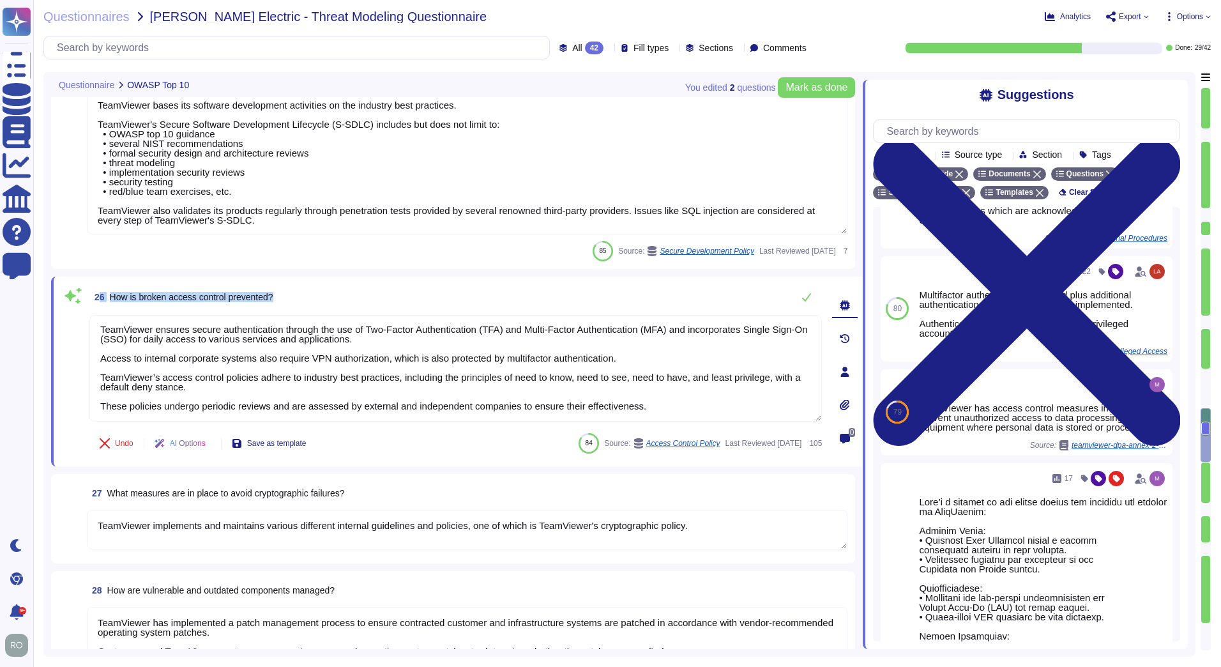
click at [102, 280] on div "26 How is broken access control prevented? TeamViewer ensures secure authentica…" at bounding box center [457, 371] width 812 height 190
drag, startPoint x: 102, startPoint y: 280, endPoint x: 113, endPoint y: 308, distance: 30.1
click at [113, 308] on div "26 How is broken access control prevented?" at bounding box center [455, 297] width 732 height 26
drag, startPoint x: 110, startPoint y: 299, endPoint x: 288, endPoint y: 296, distance: 178.2
click at [288, 296] on div "26 How is broken access control prevented?" at bounding box center [455, 297] width 732 height 26
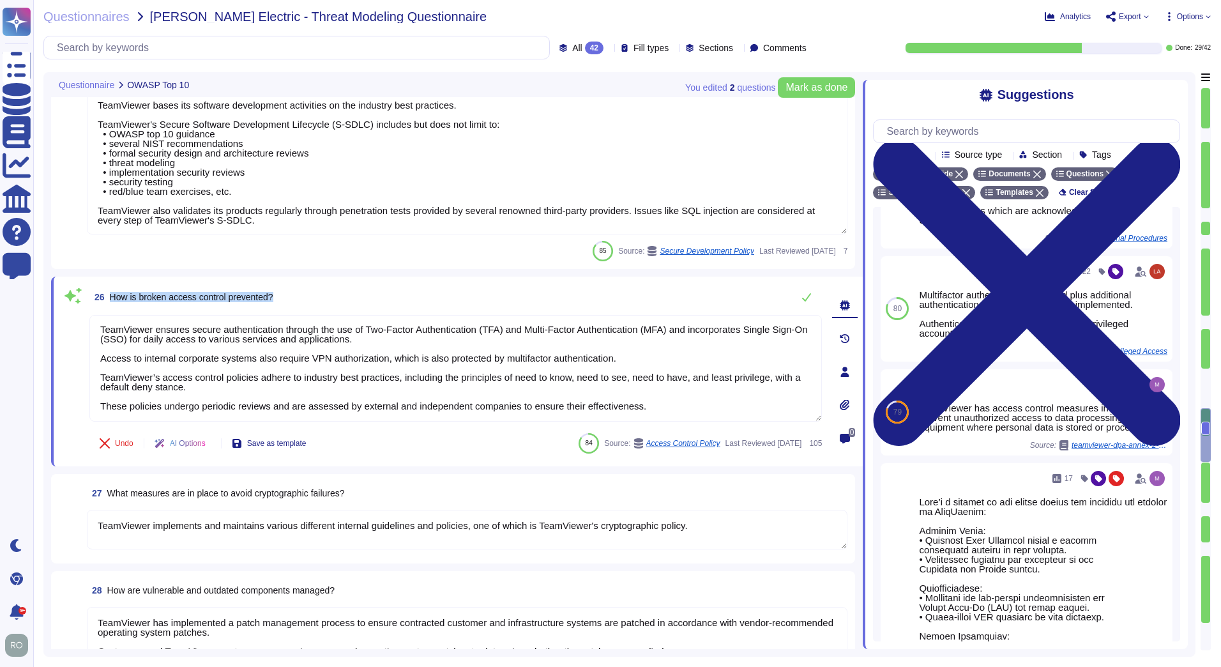
click at [288, 296] on div "26 How is broken access control prevented?" at bounding box center [455, 297] width 732 height 26
click at [117, 446] on span "Undo" at bounding box center [124, 443] width 19 height 8
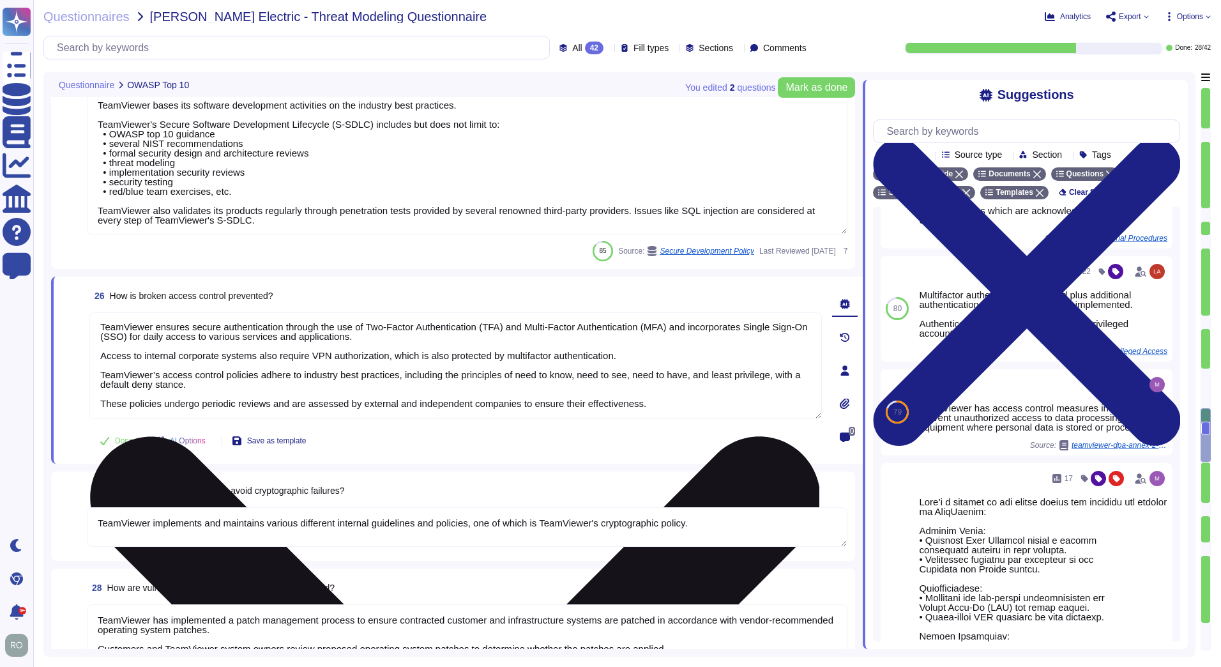
scroll to position [0, 0]
drag, startPoint x: 100, startPoint y: 324, endPoint x: 350, endPoint y: 345, distance: 251.2
click at [354, 345] on textarea "TeamViewer ensures secure authentication through the use of Two-Factor Authenti…" at bounding box center [455, 365] width 732 height 107
drag, startPoint x: 124, startPoint y: 353, endPoint x: 433, endPoint y: 375, distance: 309.9
click at [499, 367] on textarea "TeamViewer ensures secure authentication through the use of Two-Factor Authenti…" at bounding box center [455, 365] width 732 height 107
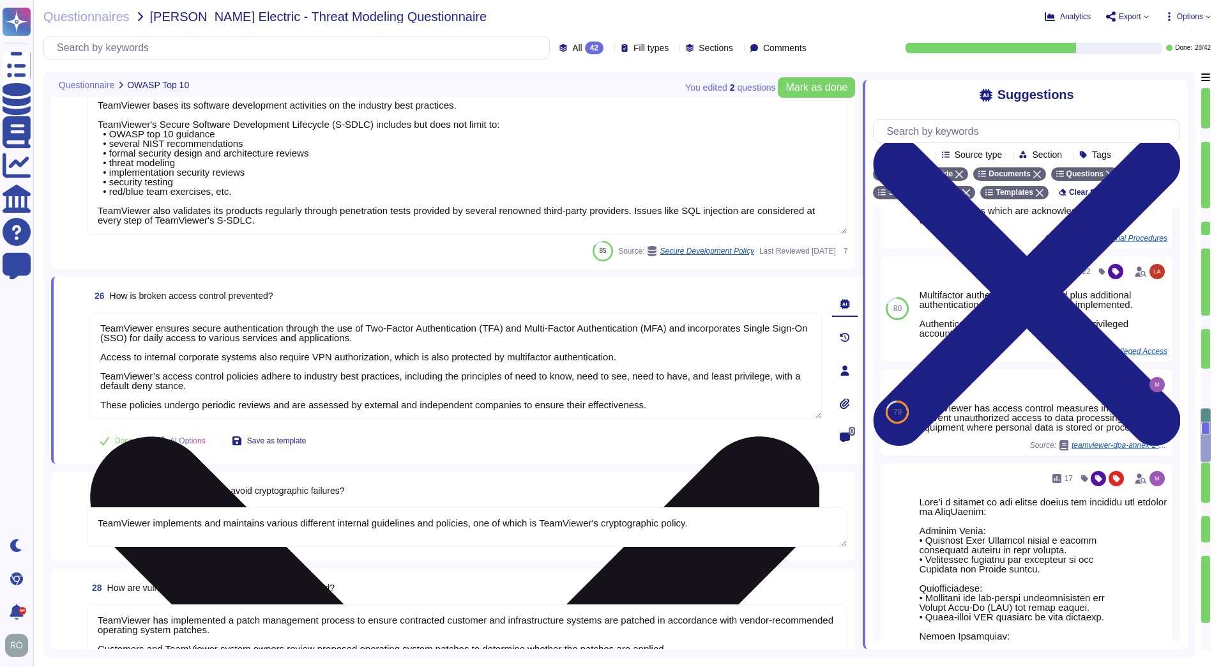
drag, startPoint x: 96, startPoint y: 378, endPoint x: 512, endPoint y: 381, distance: 415.7
click at [512, 381] on textarea "TeamViewer ensures secure authentication through the use of Two-Factor Authenti…" at bounding box center [455, 365] width 732 height 107
click at [481, 375] on textarea "TeamViewer ensures secure authentication through the use of Two-Factor Authenti…" at bounding box center [455, 365] width 732 height 107
drag, startPoint x: 107, startPoint y: 370, endPoint x: 188, endPoint y: 382, distance: 82.0
click at [188, 382] on textarea "TeamViewer ensures secure authentication through the use of Two-Factor Authenti…" at bounding box center [455, 365] width 732 height 107
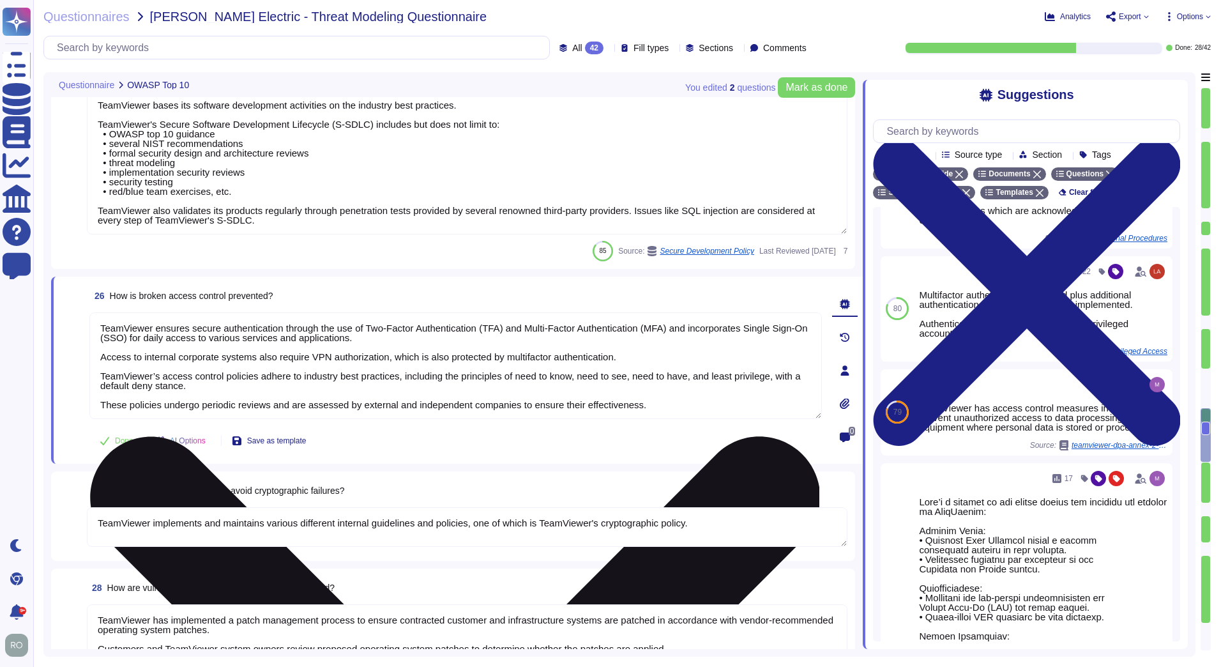
scroll to position [1, 0]
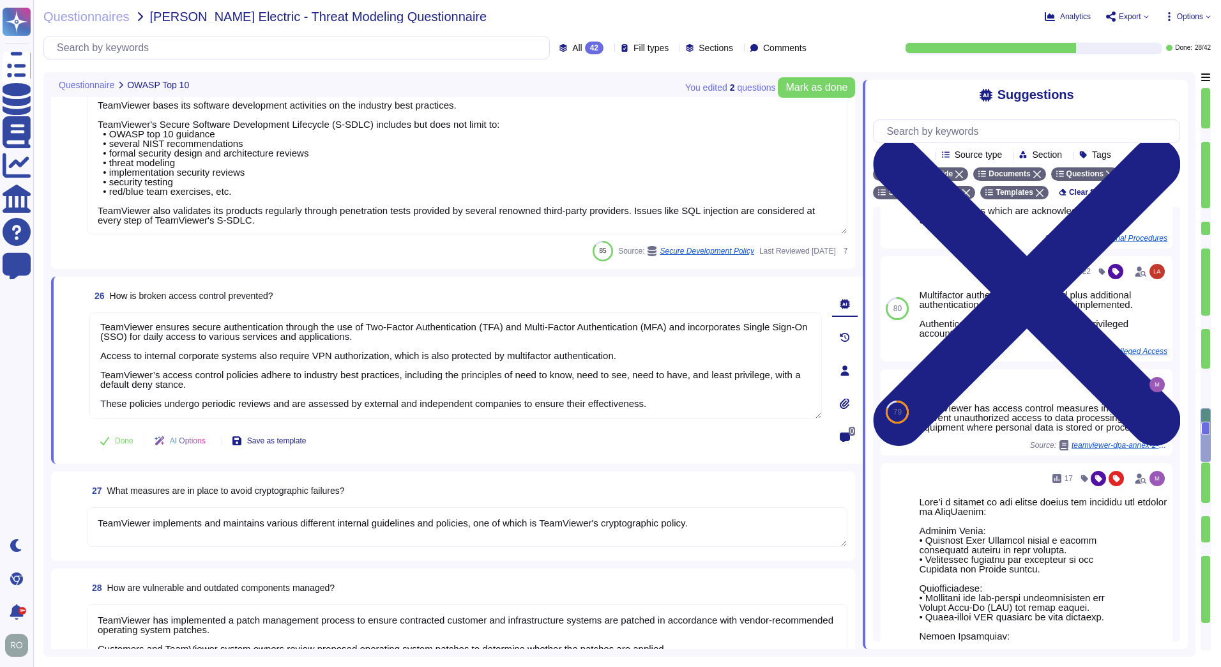
drag, startPoint x: 163, startPoint y: 401, endPoint x: 434, endPoint y: 428, distance: 272.1
click at [434, 428] on div "26 How is broken access control prevented? TeamViewer ensures secure authentica…" at bounding box center [441, 370] width 760 height 172
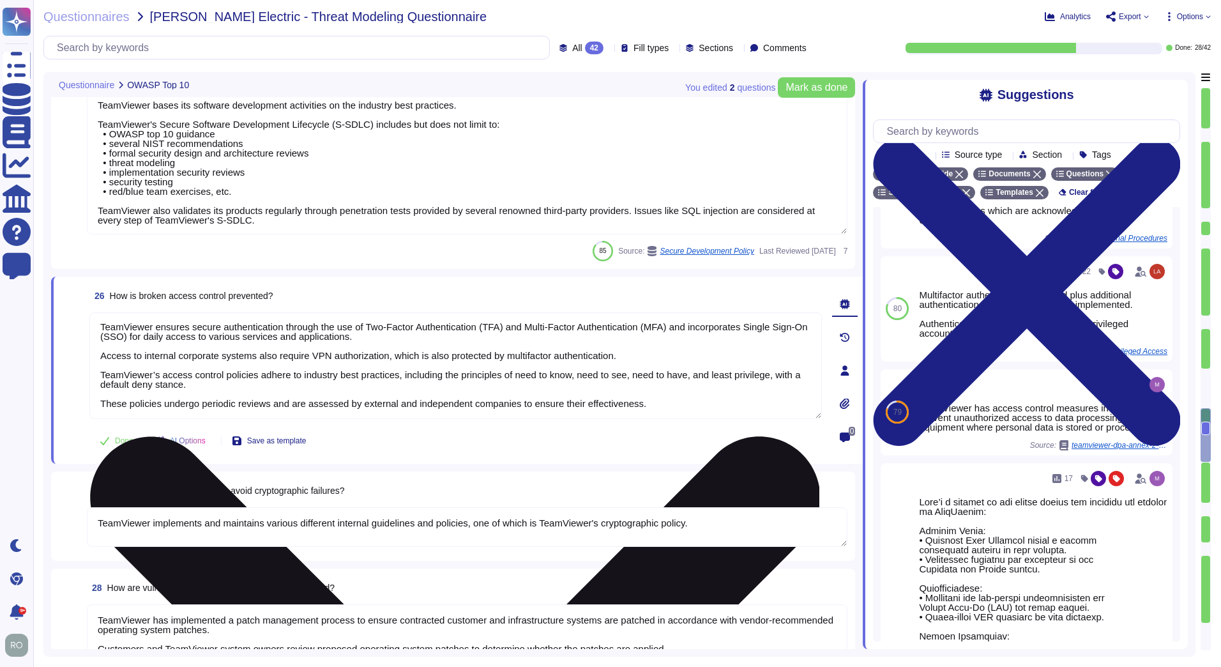
scroll to position [0, 0]
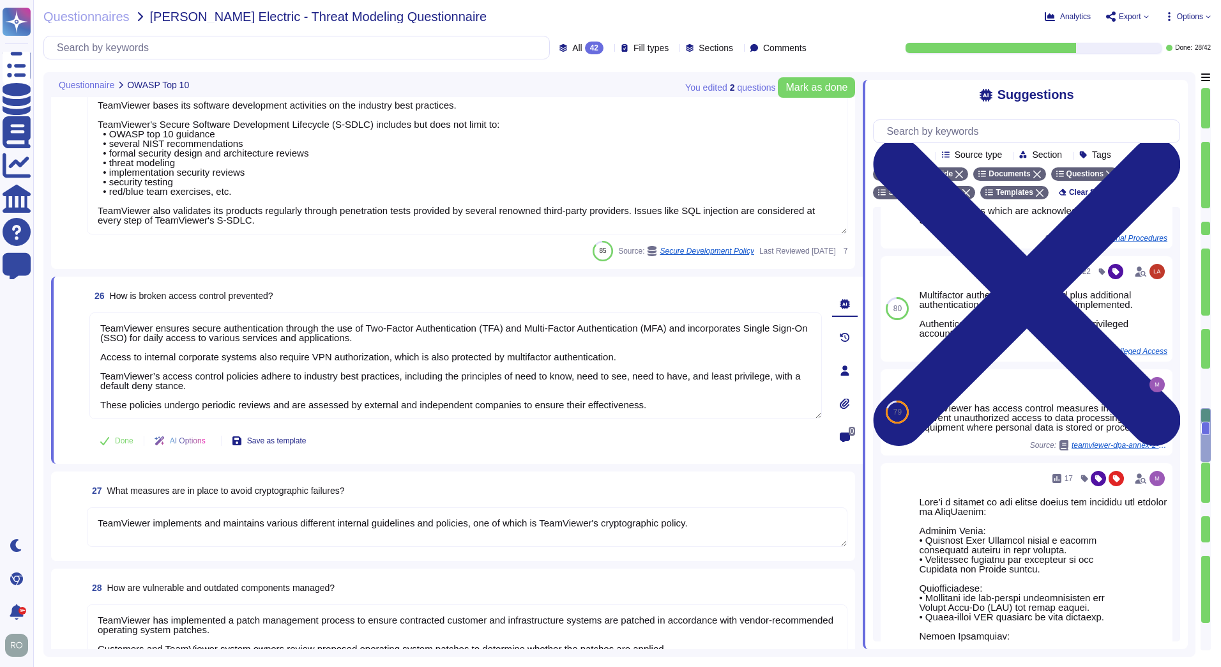
drag, startPoint x: 629, startPoint y: 353, endPoint x: 65, endPoint y: 314, distance: 565.2
click at [65, 314] on div "26 How is broken access control prevented? TeamViewer ensures secure authentica…" at bounding box center [441, 370] width 760 height 172
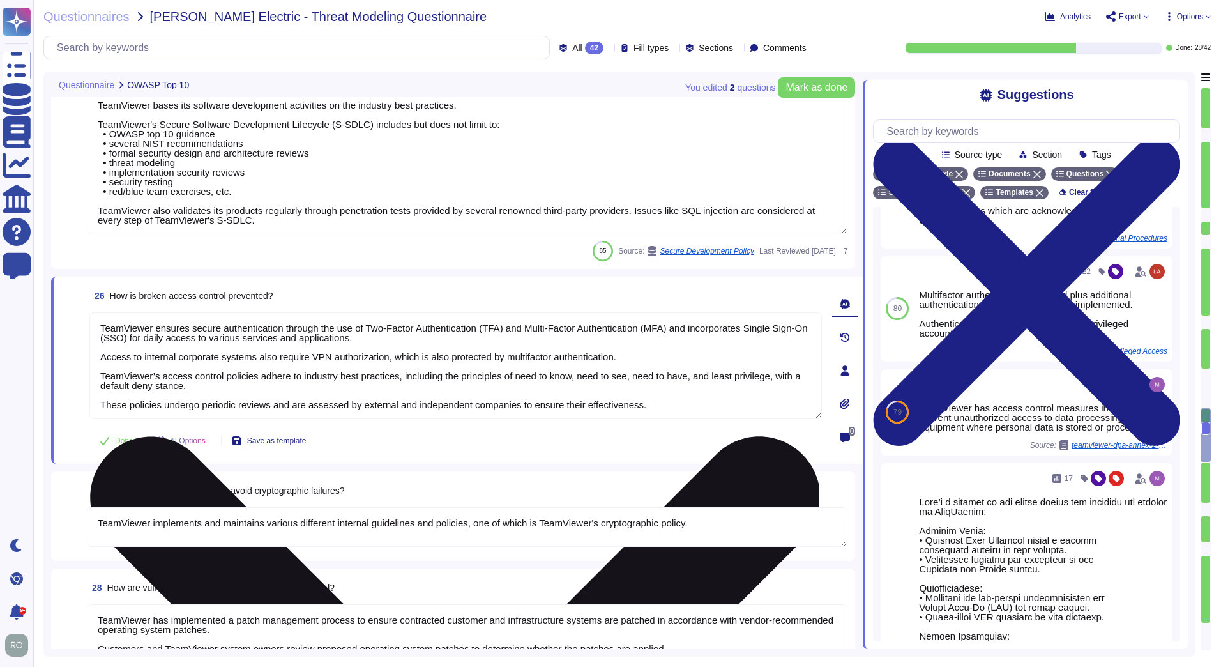
click at [142, 388] on textarea "TeamViewer ensures secure authentication through the use of Two-Factor Authenti…" at bounding box center [455, 365] width 732 height 107
click at [615, 359] on textarea "TeamViewer ensures secure authentication through the use of Two-Factor Authenti…" at bounding box center [455, 365] width 732 height 107
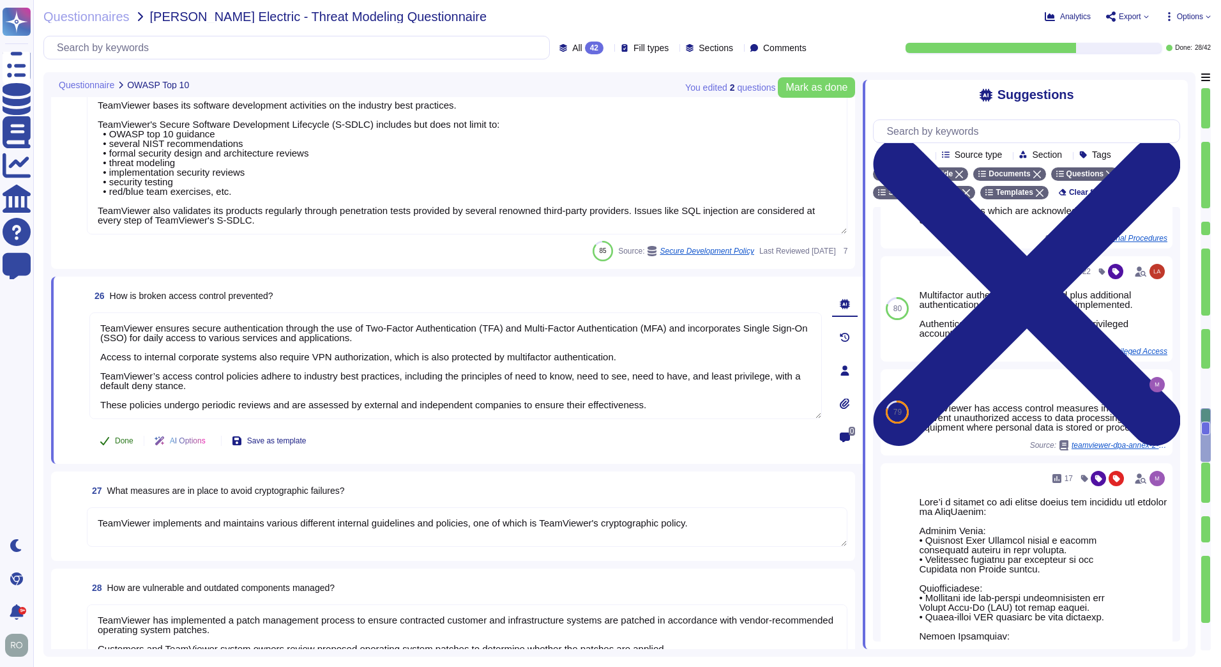
click at [107, 442] on icon at bounding box center [105, 440] width 10 height 10
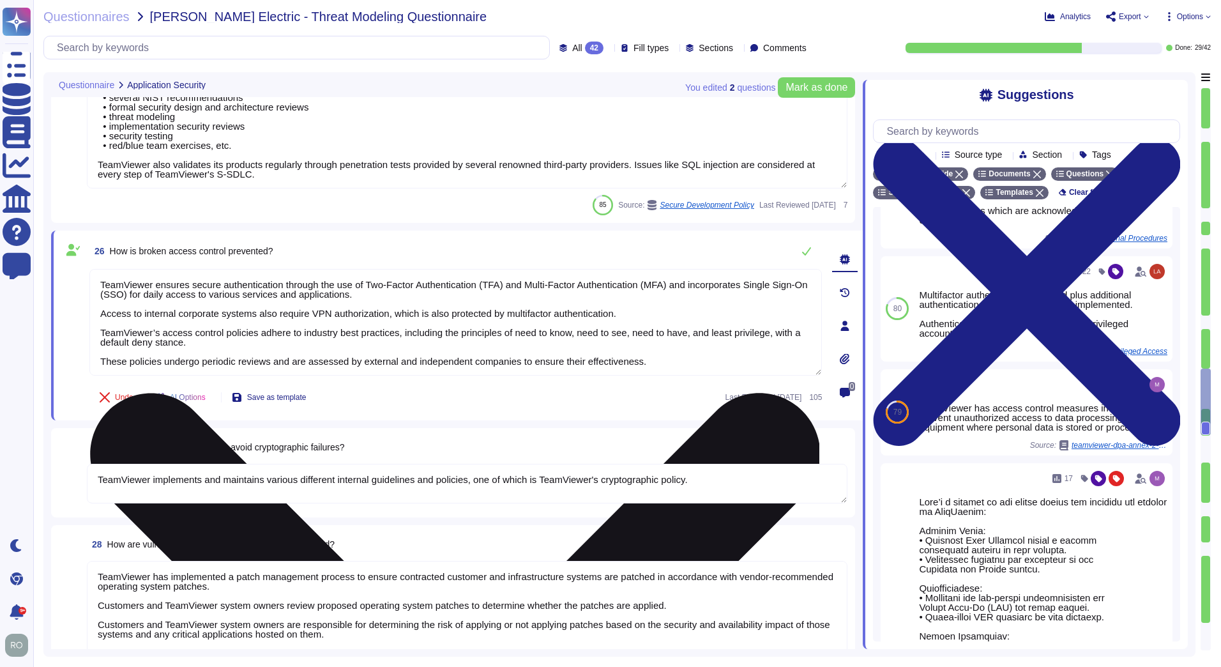
scroll to position [2847, 0]
type textarea "TeamViewer conducts annual audits, either internally and/or by independent thir…"
type textarea "TeamViewer is using sub-processors to provide specific capabilities. All the su…"
type textarea "Implement robust input validation and sanitization practices to prevent injecti…"
type textarea "*Samba"
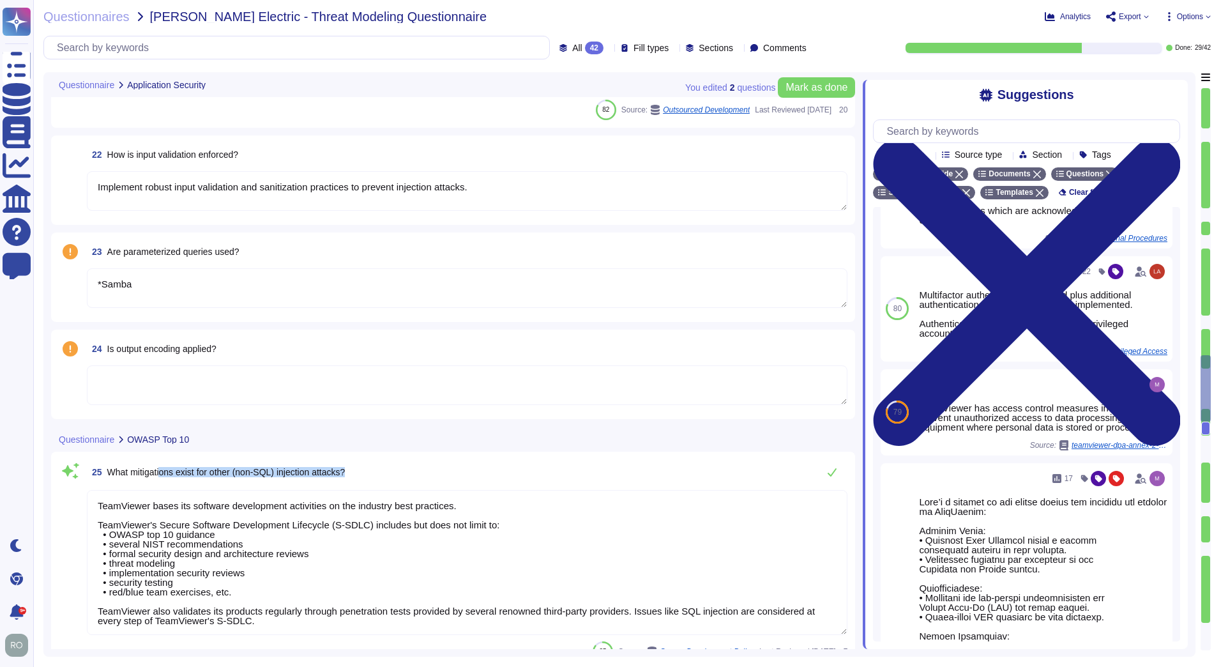
drag, startPoint x: 170, startPoint y: 472, endPoint x: 354, endPoint y: 474, distance: 184.5
click at [354, 474] on div "25 What mitigations exist for other (non-SQL) injection attacks?" at bounding box center [467, 472] width 760 height 26
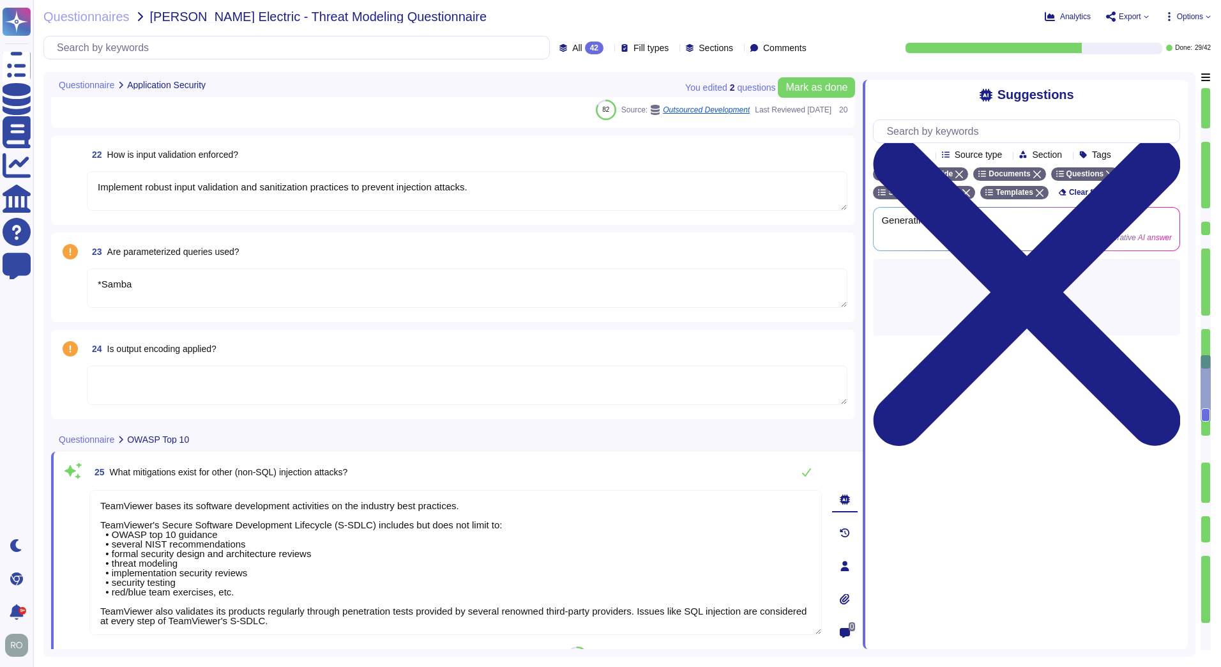
scroll to position [0, 0]
click at [348, 474] on span "What mitigations exist for other (non-SQL) injection attacks?" at bounding box center [229, 472] width 238 height 10
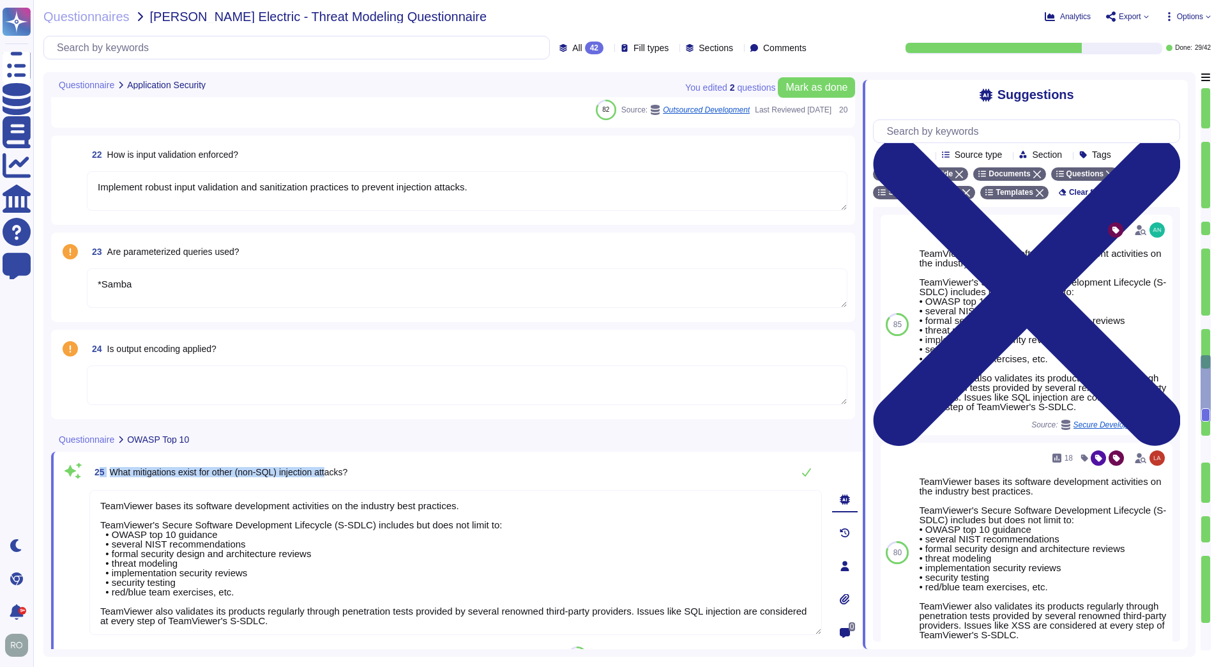
drag, startPoint x: 100, startPoint y: 464, endPoint x: 333, endPoint y: 472, distance: 233.2
click at [333, 472] on span "25 What mitigations exist for other (non-SQL) injection attacks?" at bounding box center [218, 471] width 258 height 23
click at [368, 474] on div "25 What mitigations exist for other (non-SQL) injection attacks?" at bounding box center [455, 472] width 732 height 26
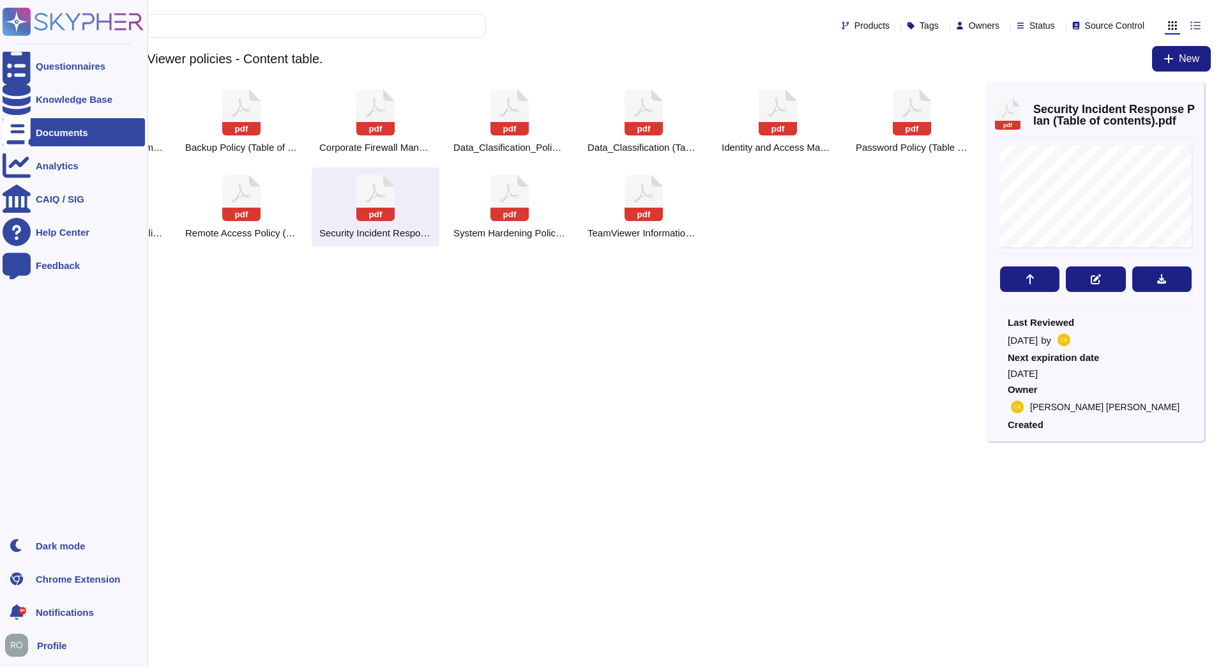
click at [18, 143] on div at bounding box center [17, 132] width 28 height 28
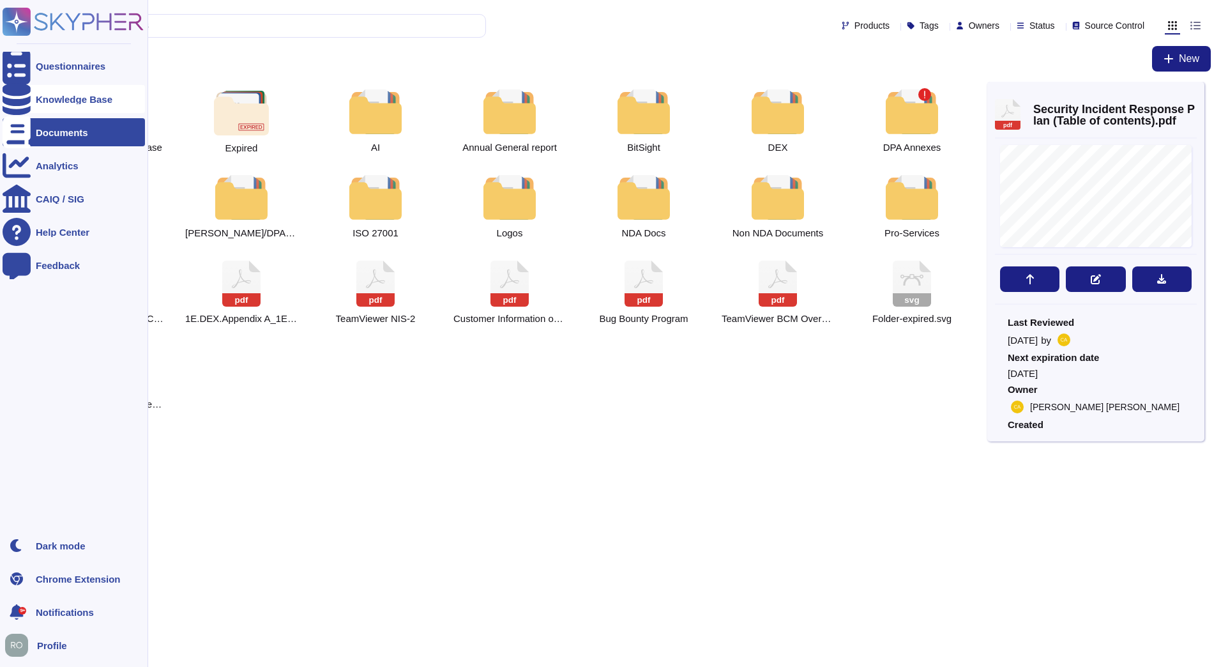
click at [17, 96] on icon at bounding box center [17, 99] width 28 height 32
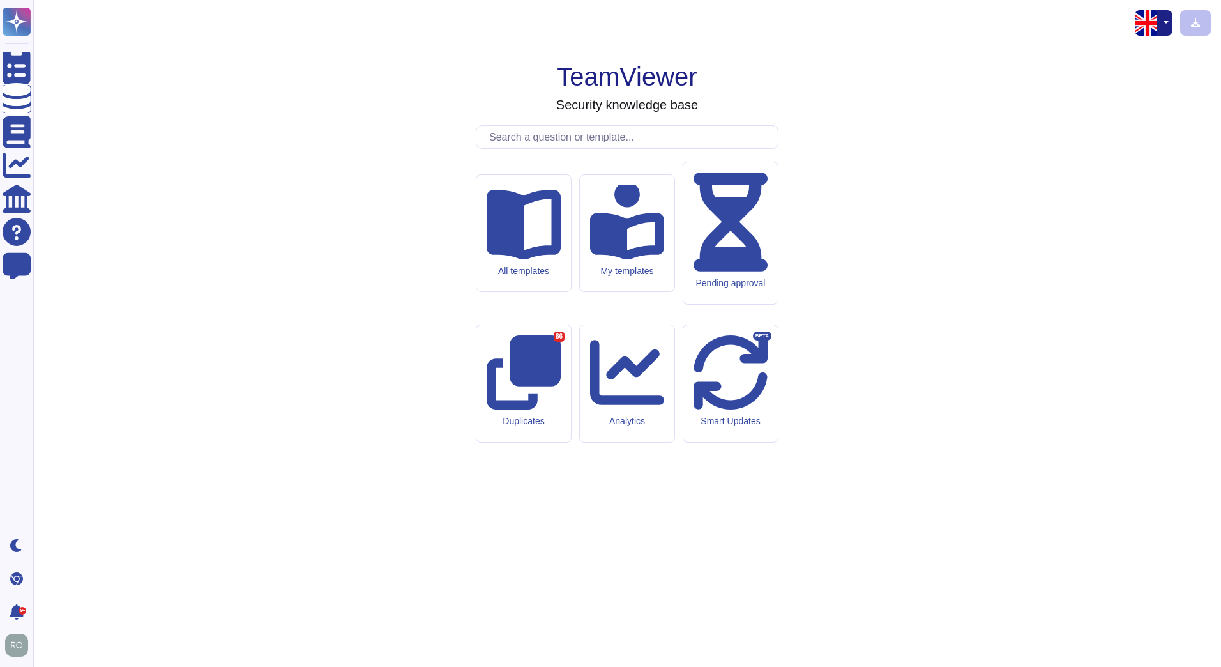
click at [549, 148] on input "text" at bounding box center [630, 137] width 295 height 22
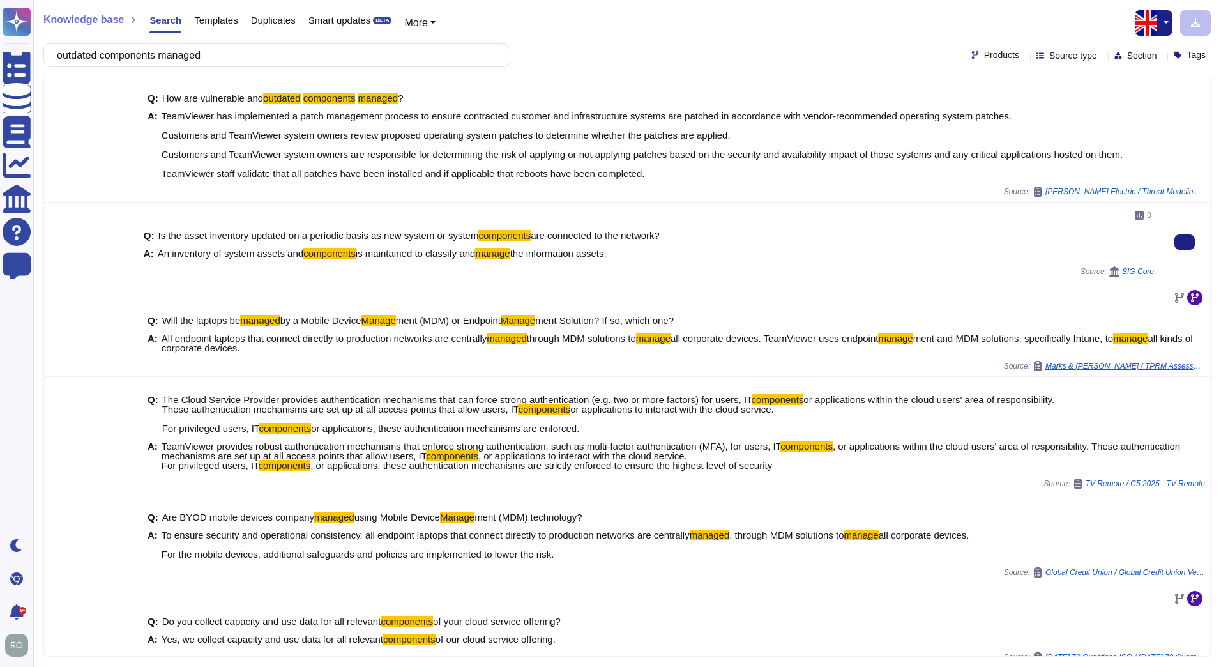
drag, startPoint x: 183, startPoint y: 235, endPoint x: 652, endPoint y: 250, distance: 468.9
click at [652, 250] on div "Q: Is the asset inventory updated on a periodic basis as new system or system c…" at bounding box center [649, 244] width 1010 height 43
drag, startPoint x: 652, startPoint y: 250, endPoint x: 646, endPoint y: 243, distance: 9.0
click at [646, 245] on div "Q: Is the asset inventory updated on a periodic basis as new system or system c…" at bounding box center [649, 244] width 1010 height 43
click at [630, 245] on div "Q: Is the asset inventory updated on a periodic basis as new system or system c…" at bounding box center [649, 244] width 1010 height 43
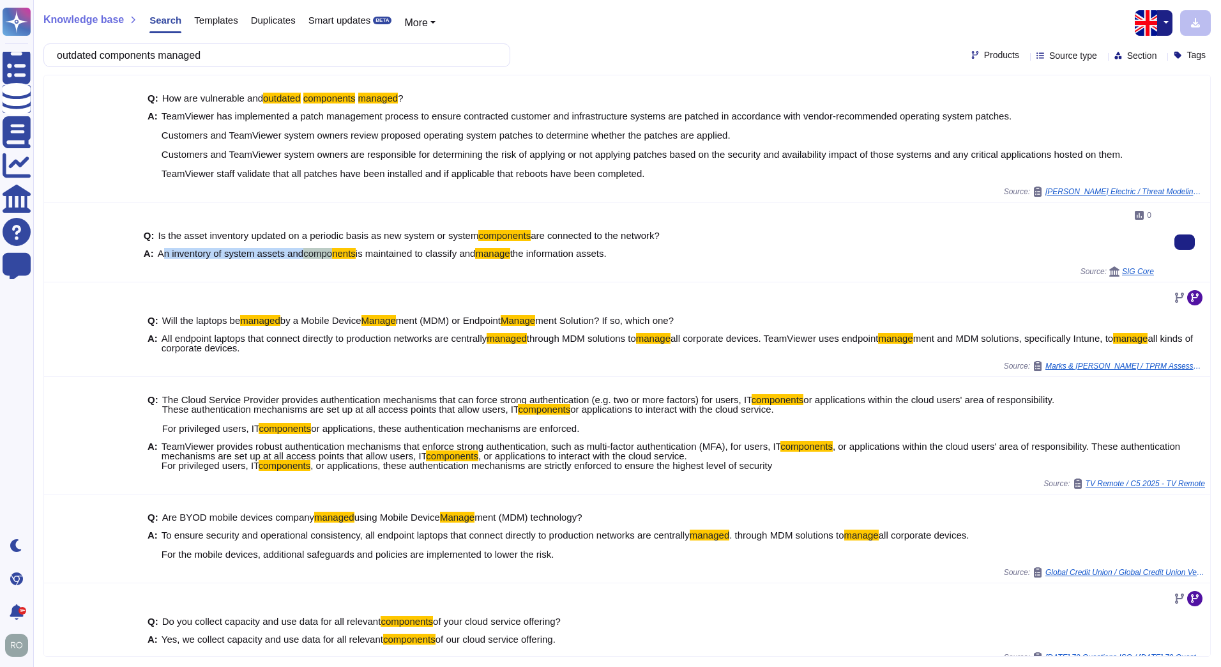
drag, startPoint x: 163, startPoint y: 250, endPoint x: 332, endPoint y: 250, distance: 168.6
click at [332, 250] on span "An inventory of system assets and components is maintained to classify and mana…" at bounding box center [382, 253] width 449 height 10
drag, startPoint x: 332, startPoint y: 250, endPoint x: 394, endPoint y: 257, distance: 62.3
click at [394, 257] on span "is maintained to classify and" at bounding box center [416, 253] width 120 height 11
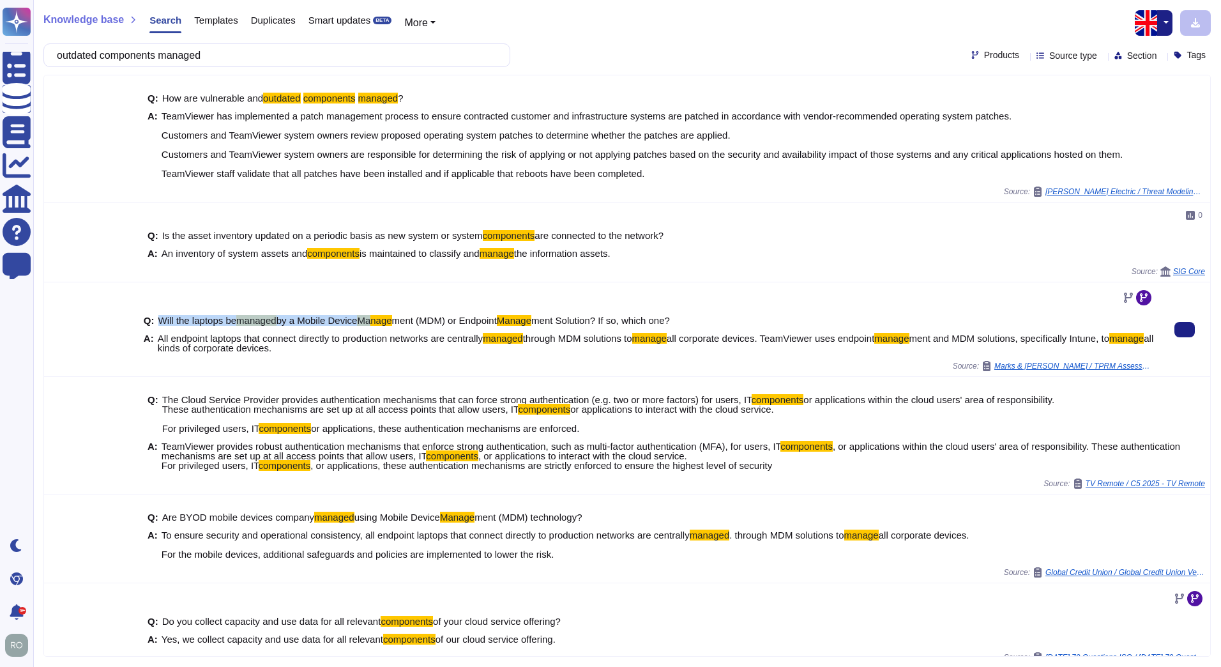
drag, startPoint x: 155, startPoint y: 315, endPoint x: 378, endPoint y: 311, distance: 222.9
click at [378, 311] on div "Q: Will the laptops be managed by a Mobile Device Manage ment (MDM) or Endpoint…" at bounding box center [649, 334] width 1010 height 53
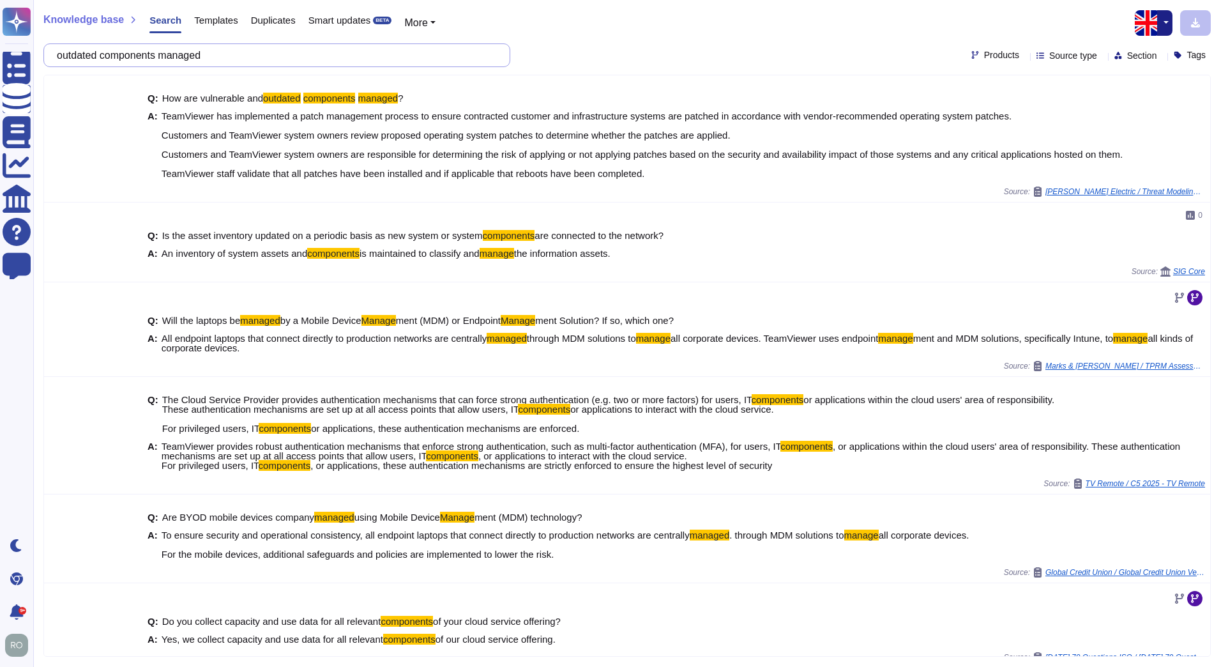
drag, startPoint x: 173, startPoint y: 57, endPoint x: 351, endPoint y: 56, distance: 177.5
click at [347, 57] on input "outdated components managed" at bounding box center [273, 55] width 446 height 22
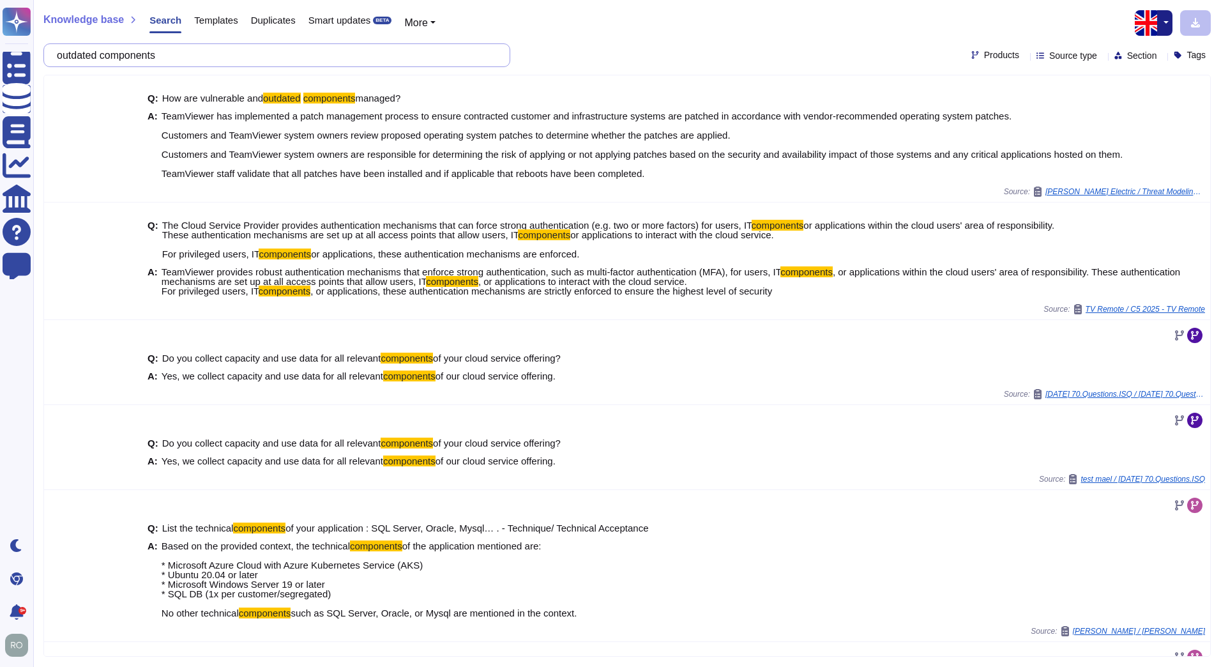
type input "outdated components"
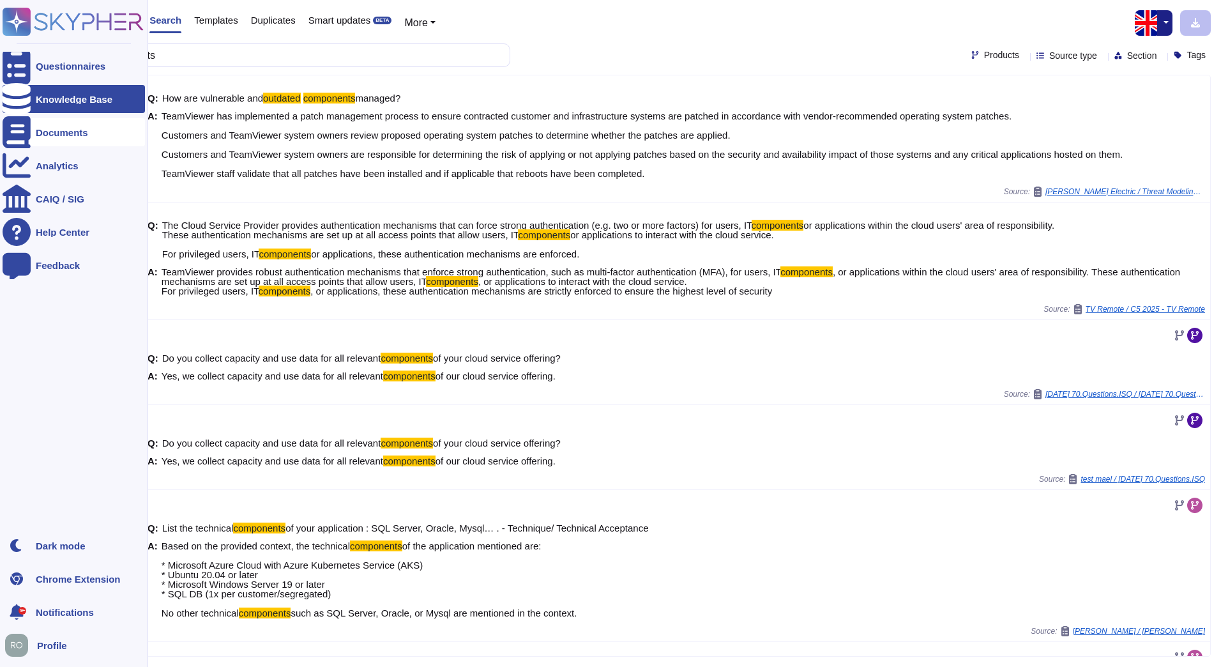
click at [41, 131] on div "Documents" at bounding box center [62, 133] width 52 height 10
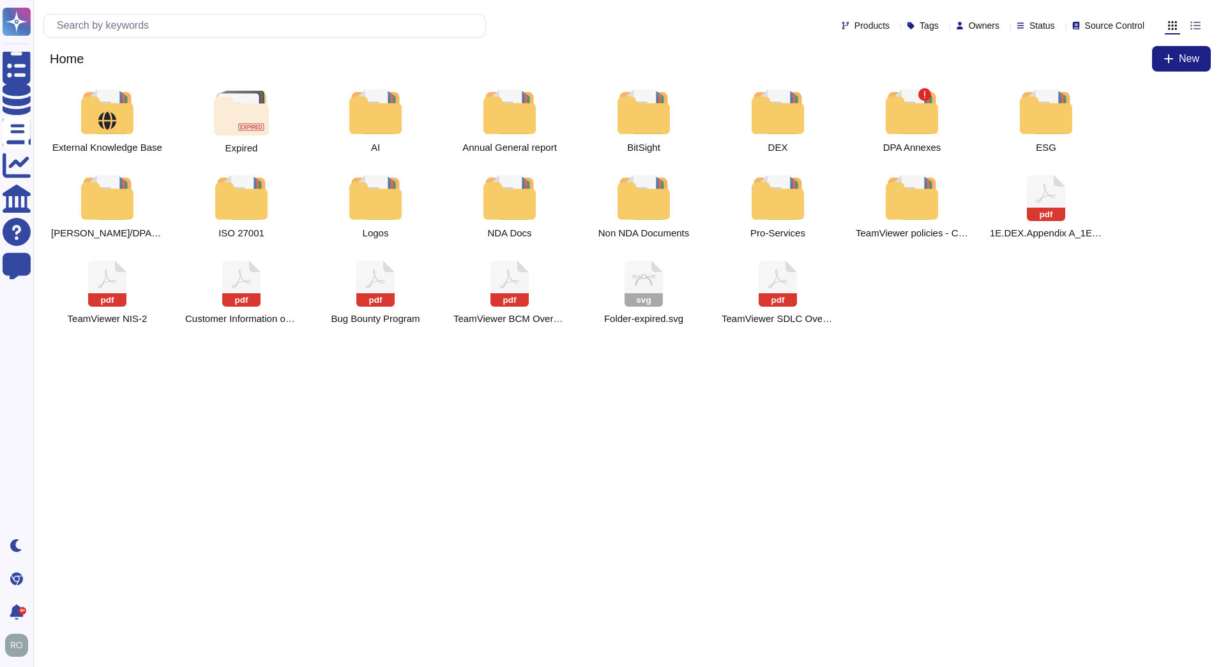
click at [321, 342] on html "Questionnaires Knowledge Base Documents Analytics CAIQ / SIG Help Center Feedba…" at bounding box center [610, 171] width 1221 height 342
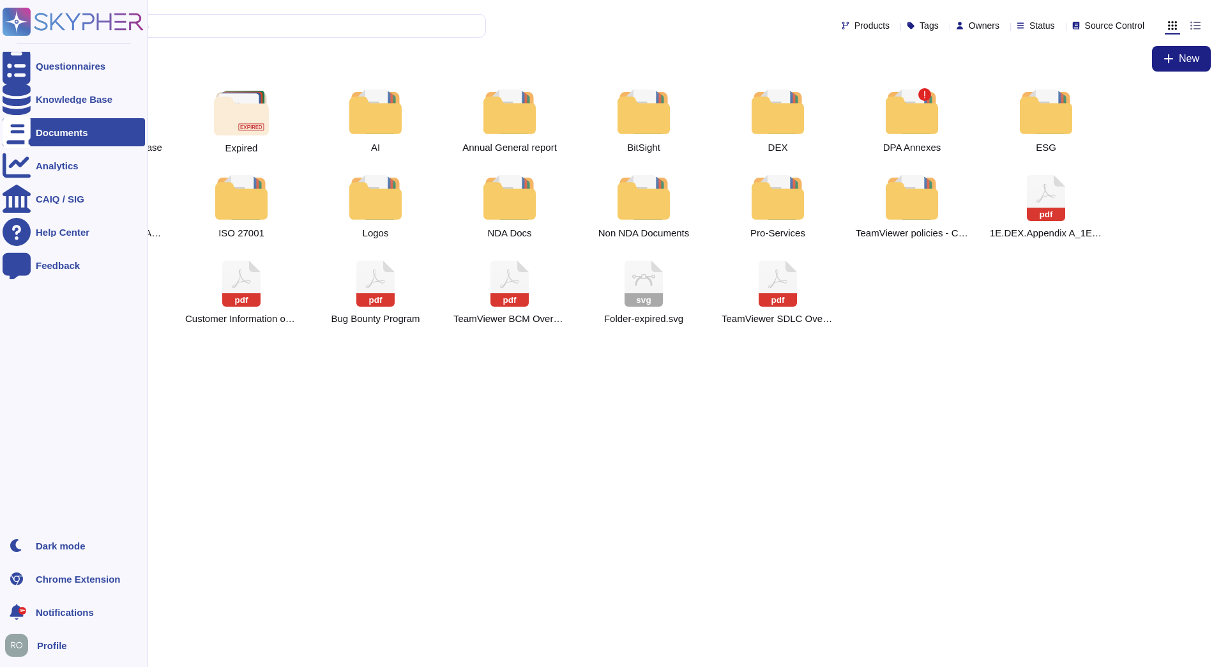
click at [24, 129] on div at bounding box center [17, 132] width 28 height 28
click at [52, 105] on div "Knowledge Base" at bounding box center [74, 99] width 142 height 28
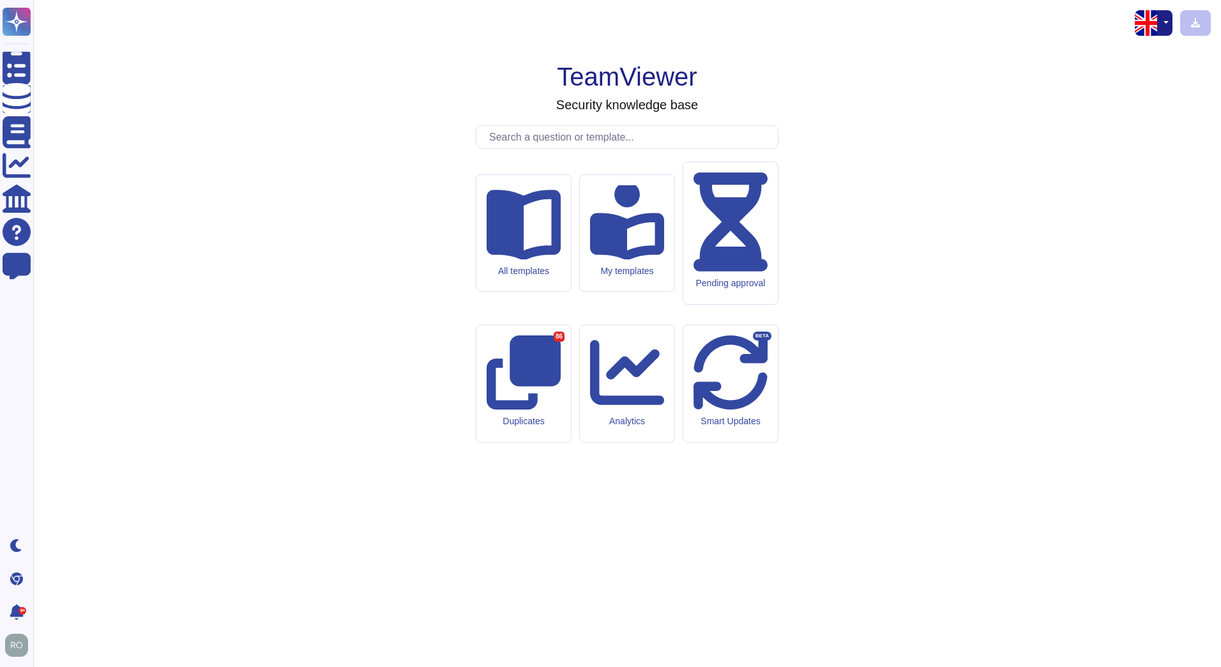
click at [649, 148] on input "text" at bounding box center [630, 137] width 295 height 22
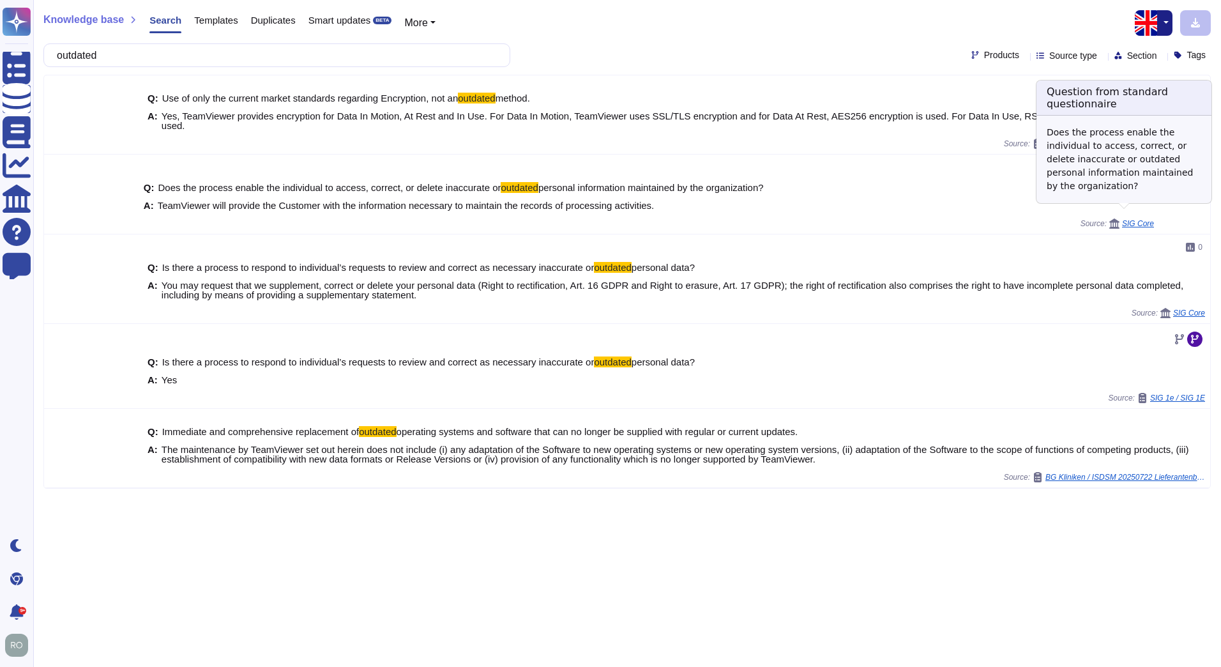
type input "outdated"
click at [1128, 218] on div "SIG Core" at bounding box center [1131, 223] width 45 height 10
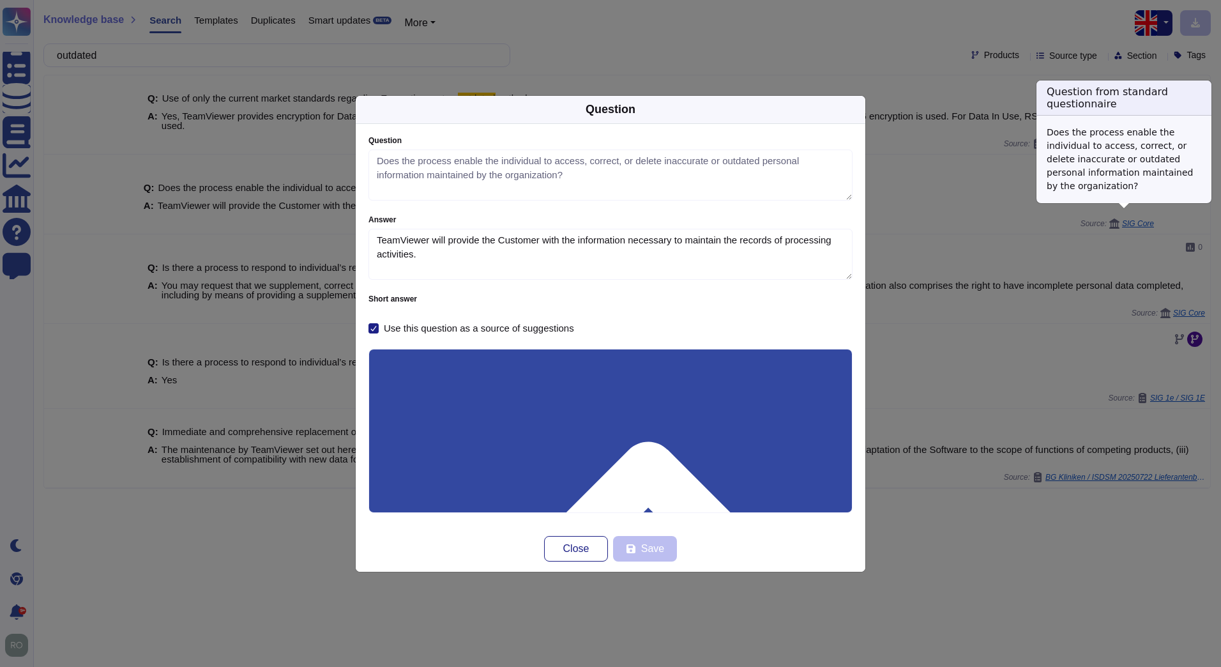
type textarea "Does the process enable the individual to access, correct, or delete inaccurate…"
type textarea "TeamViewer will provide the Customer with the information necessary to maintain…"
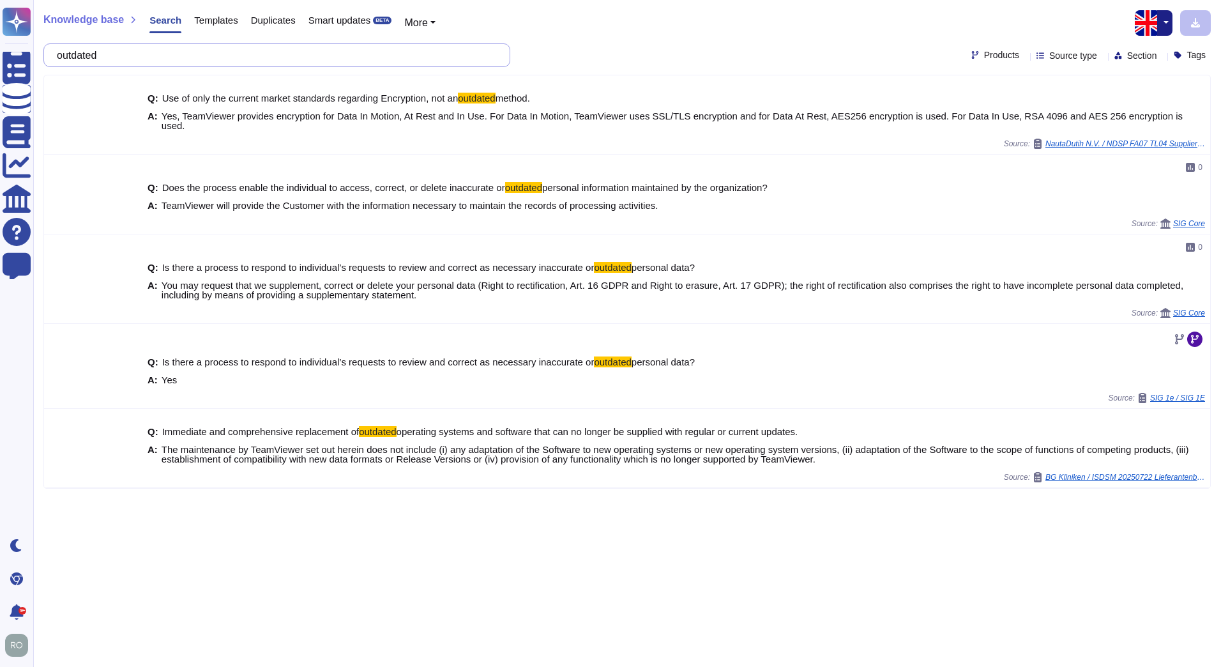
click at [291, 49] on input "outdated" at bounding box center [273, 55] width 446 height 22
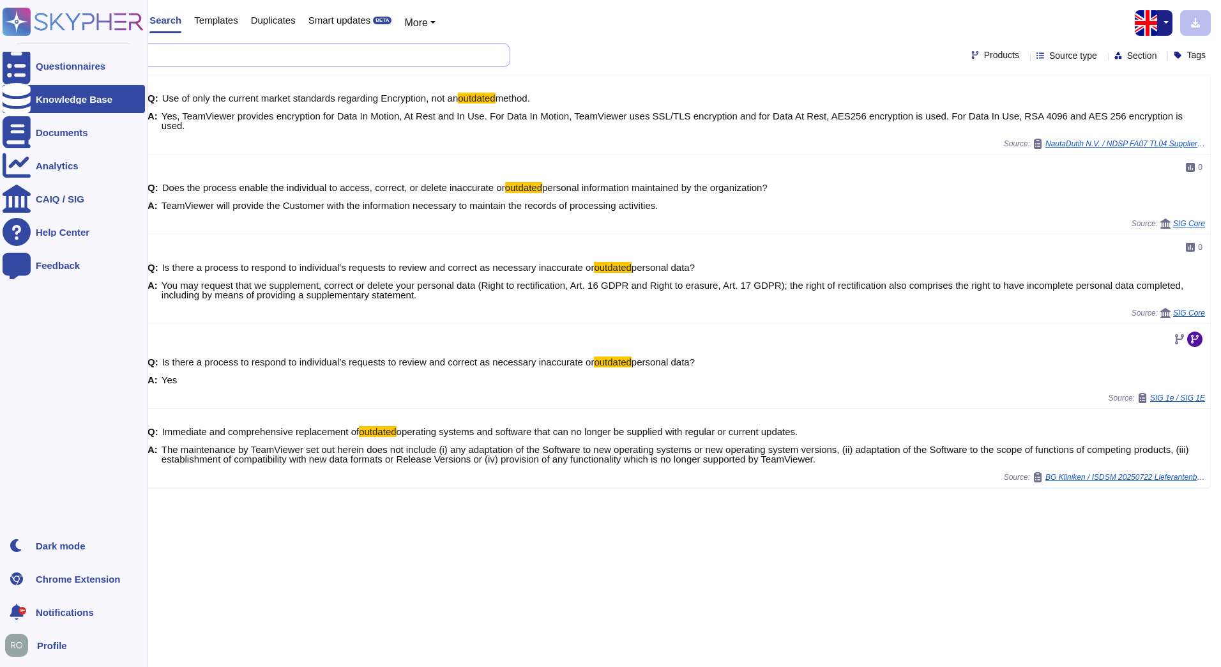
drag, startPoint x: 100, startPoint y: 52, endPoint x: 24, endPoint y: 42, distance: 76.0
click at [44, 51] on div "outdated" at bounding box center [276, 55] width 467 height 24
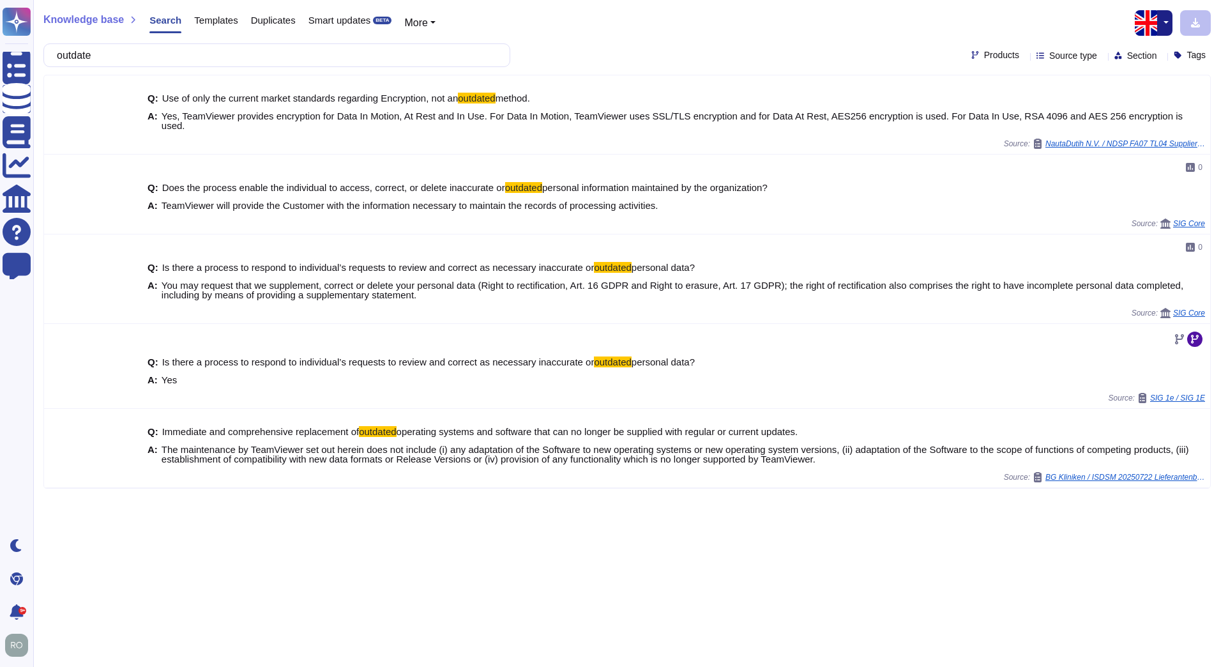
click at [181, 58] on input "outdate" at bounding box center [273, 55] width 446 height 22
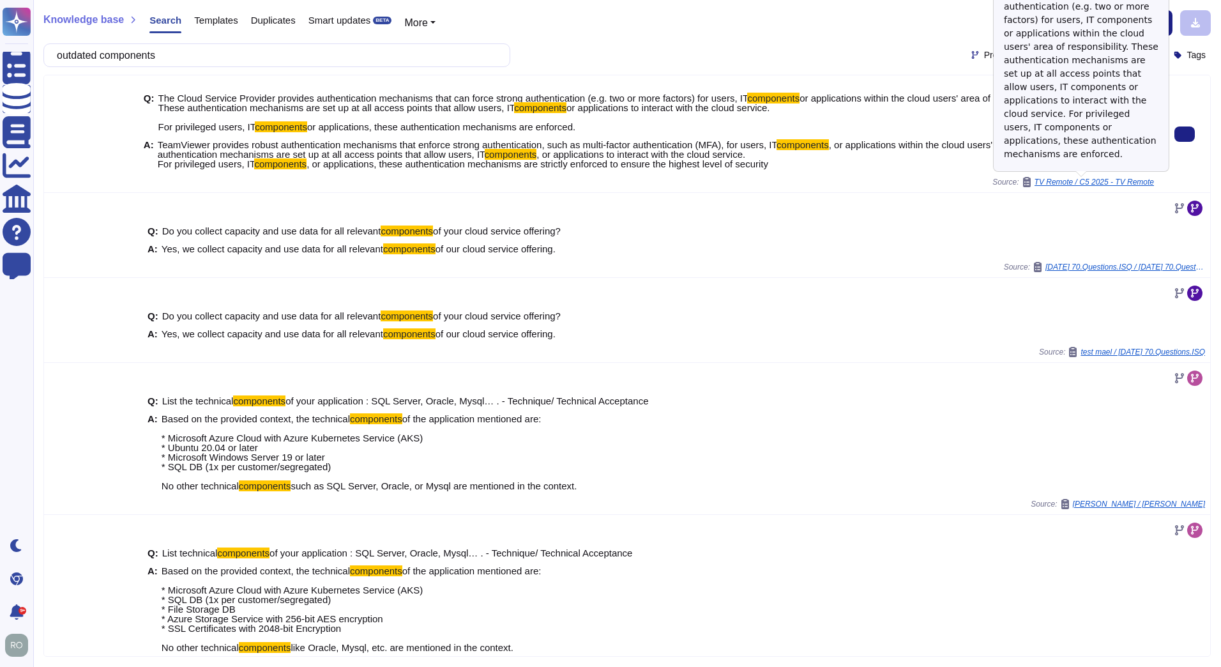
type input "outdated components"
click at [1085, 183] on span "TV Remote / C5 2025 - TV Remote" at bounding box center [1093, 182] width 119 height 8
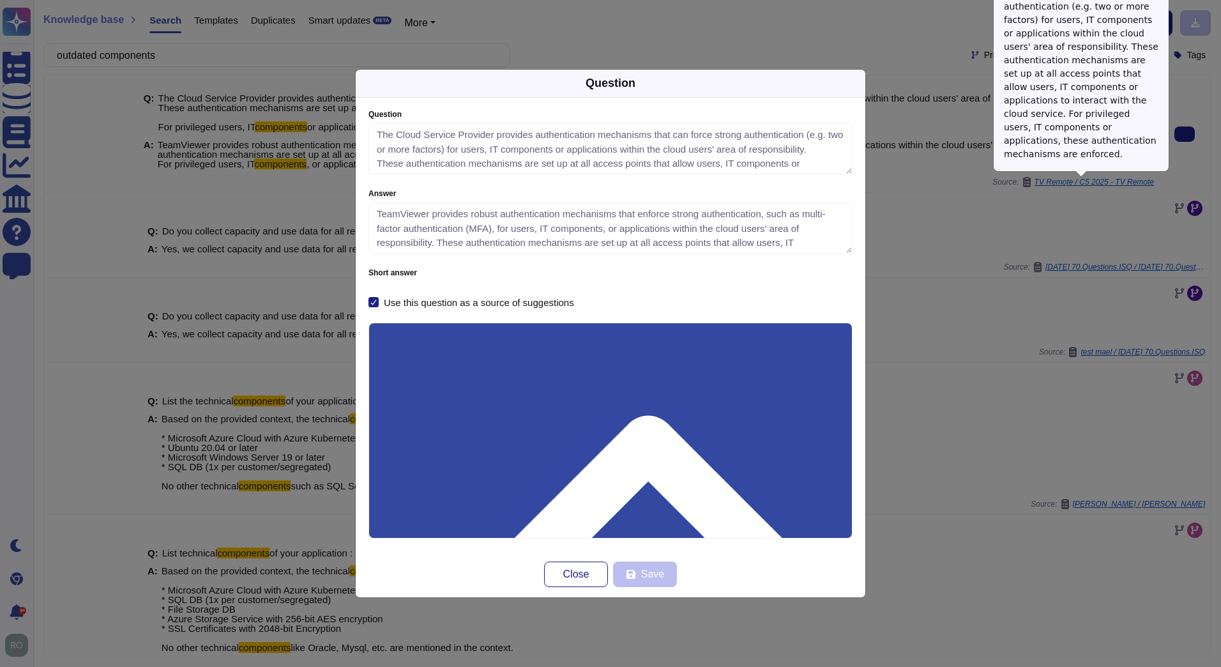
type textarea "The Cloud Service Provider provides authentication mechanisms that can force st…"
type textarea "TeamViewer provides robust authentication mechanisms that enforce strong authen…"
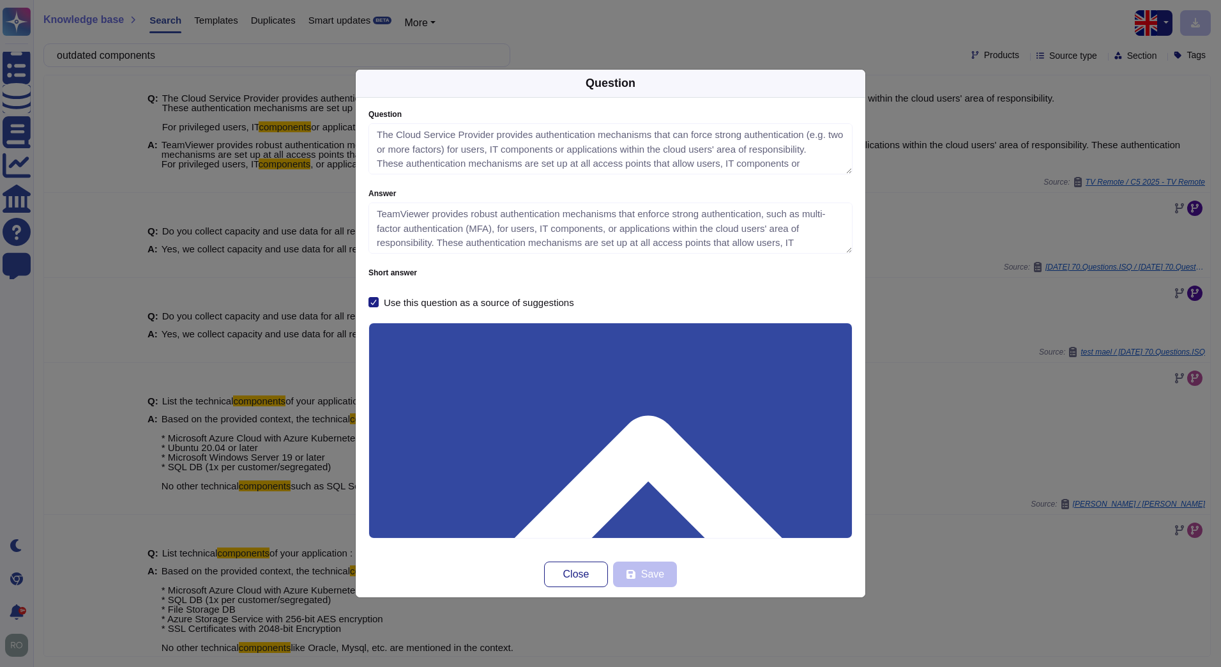
scroll to position [44, 0]
